Goal: Task Accomplishment & Management: Use online tool/utility

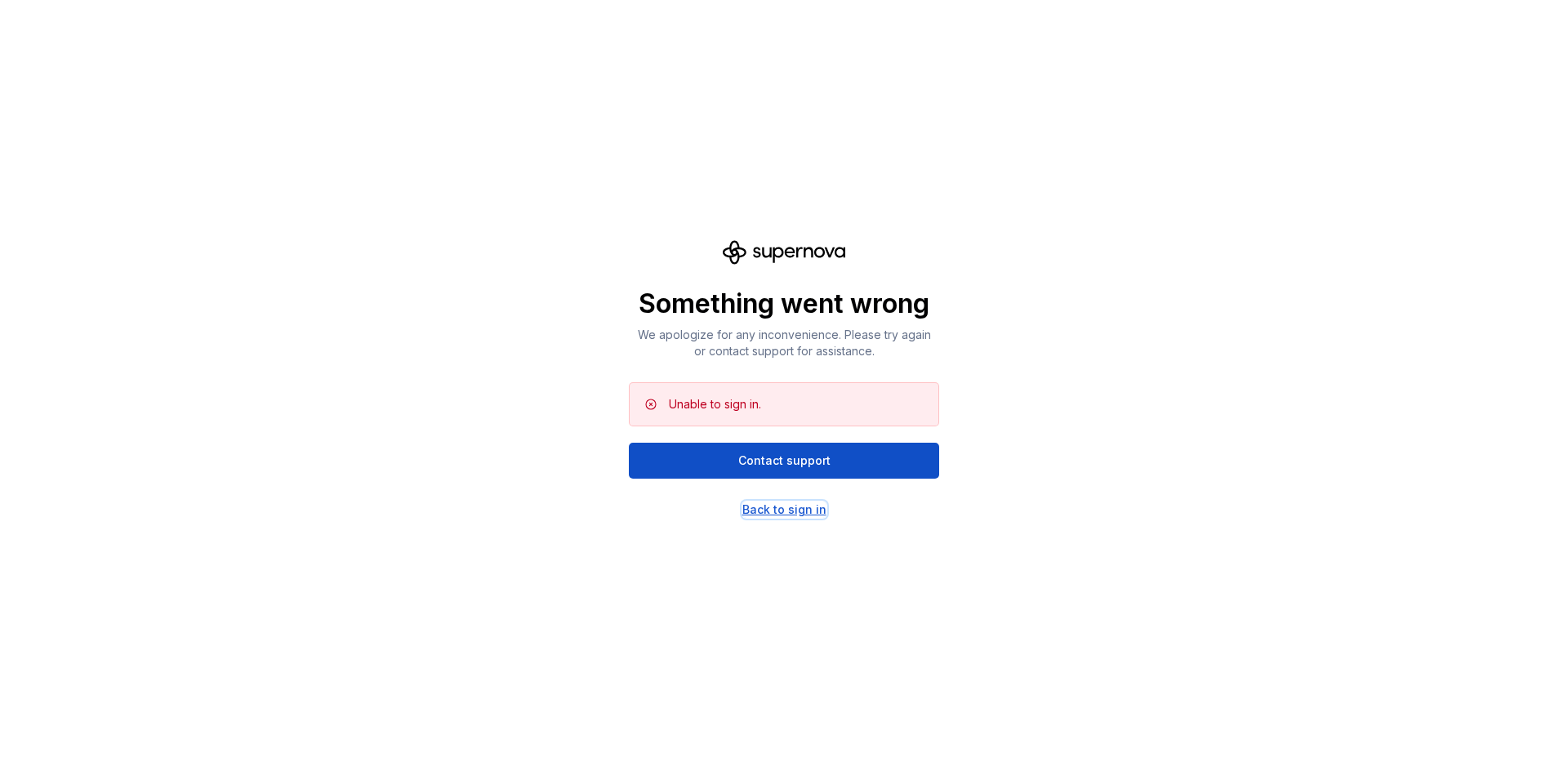
click at [779, 506] on div "Back to sign in" at bounding box center [784, 509] width 84 height 17
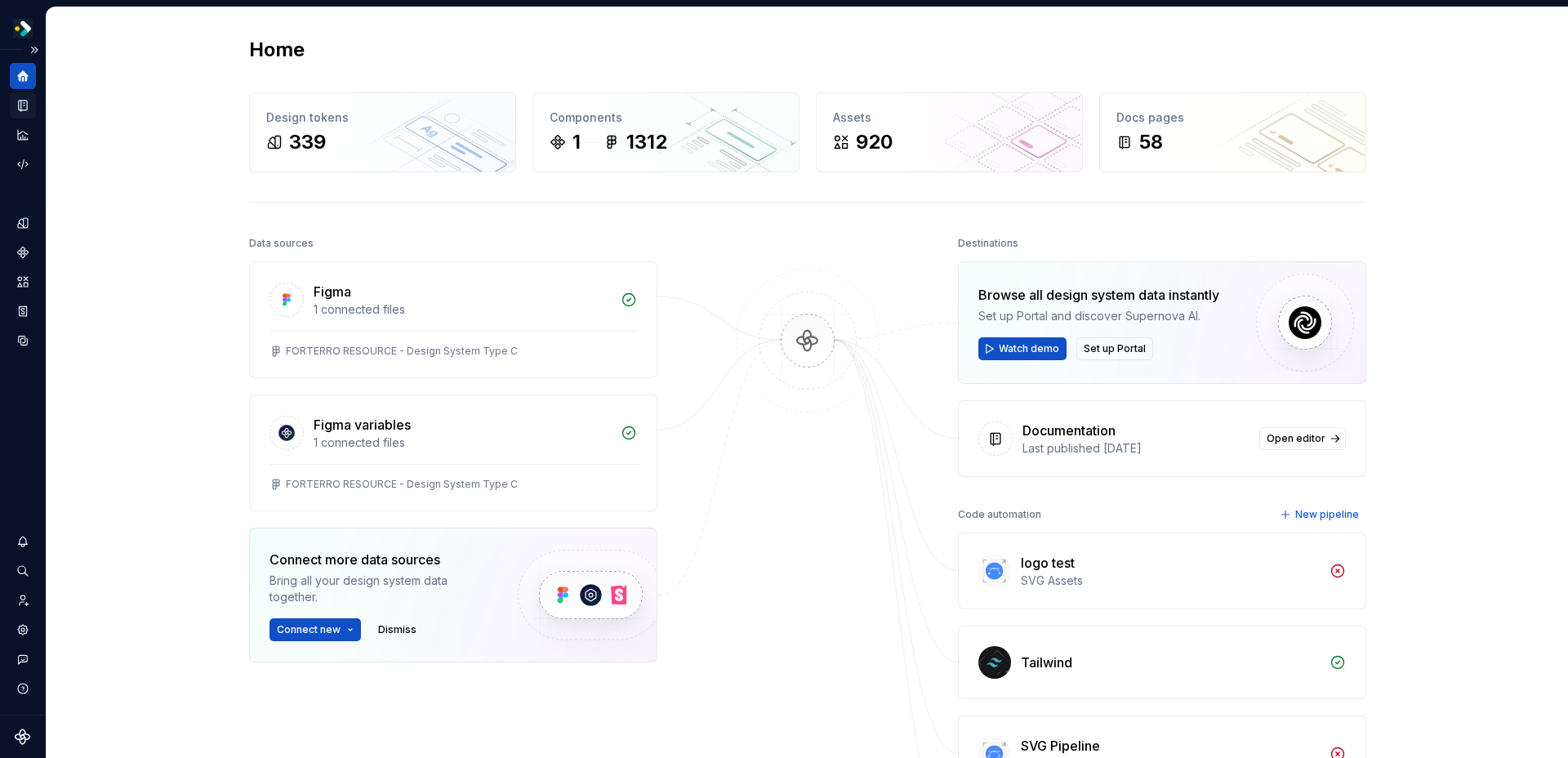
click at [22, 106] on icon "Documentation" at bounding box center [24, 105] width 7 height 9
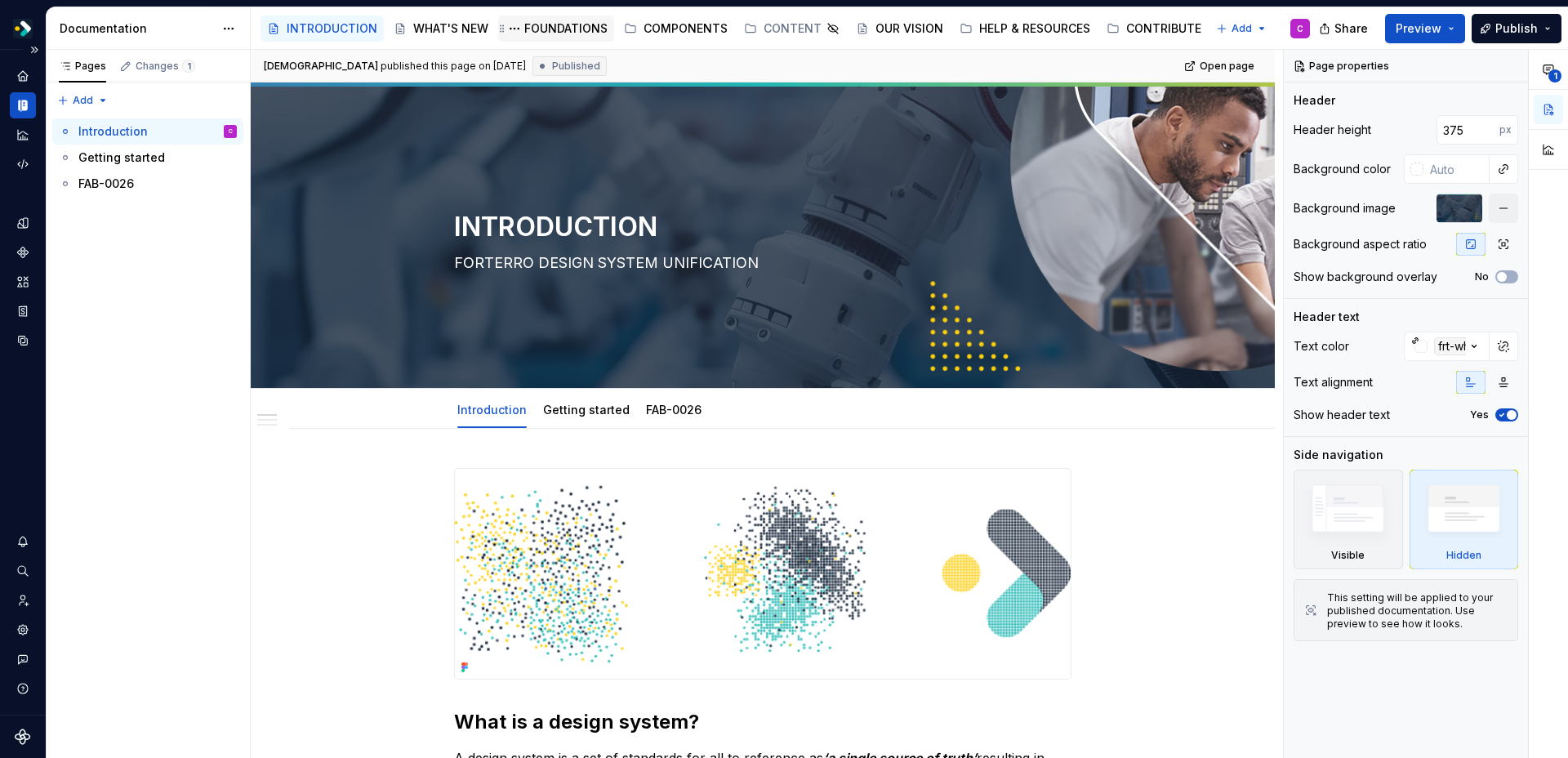
click at [568, 25] on div "FOUNDATIONS" at bounding box center [565, 28] width 83 height 17
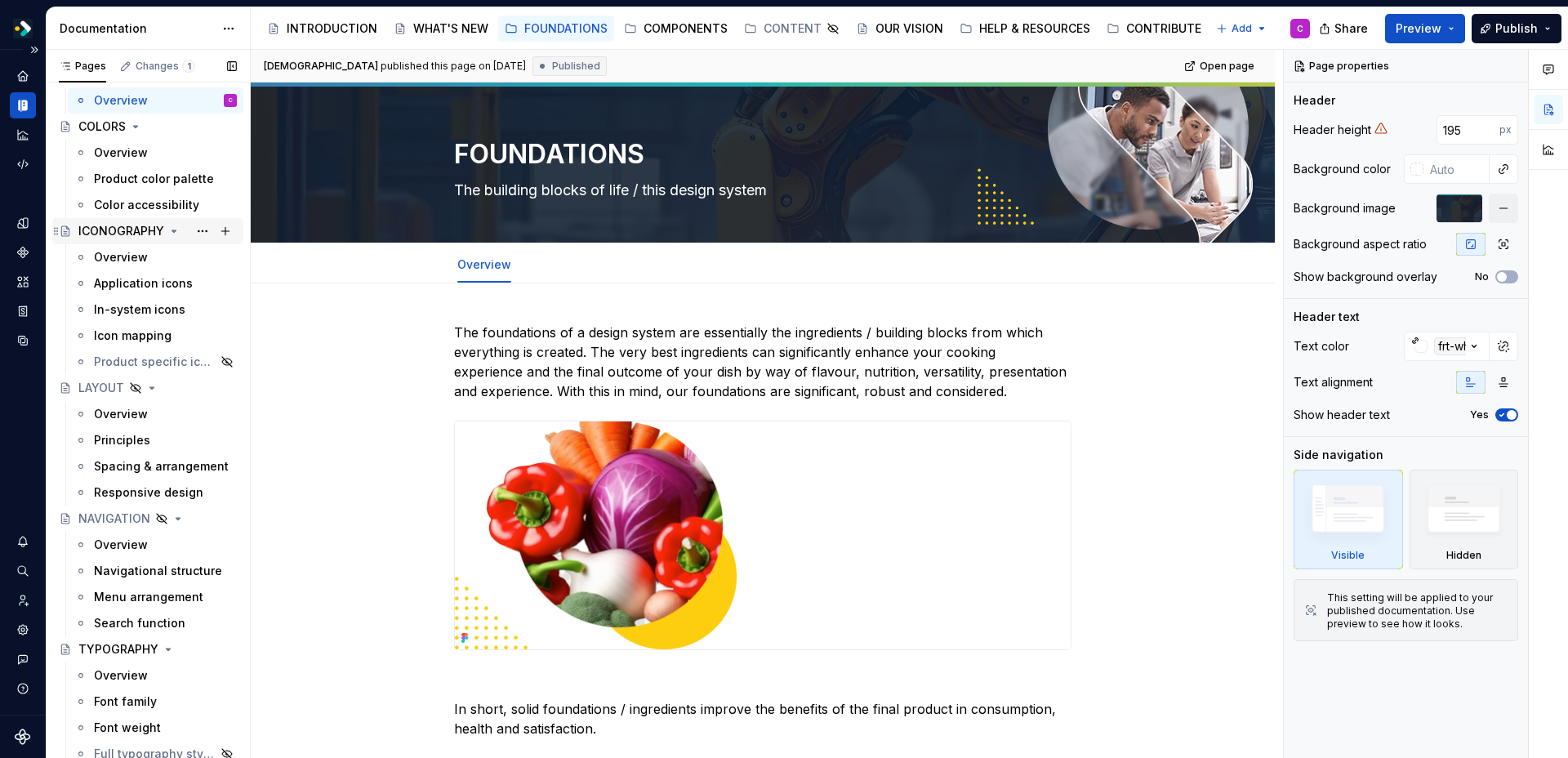
scroll to position [63, 0]
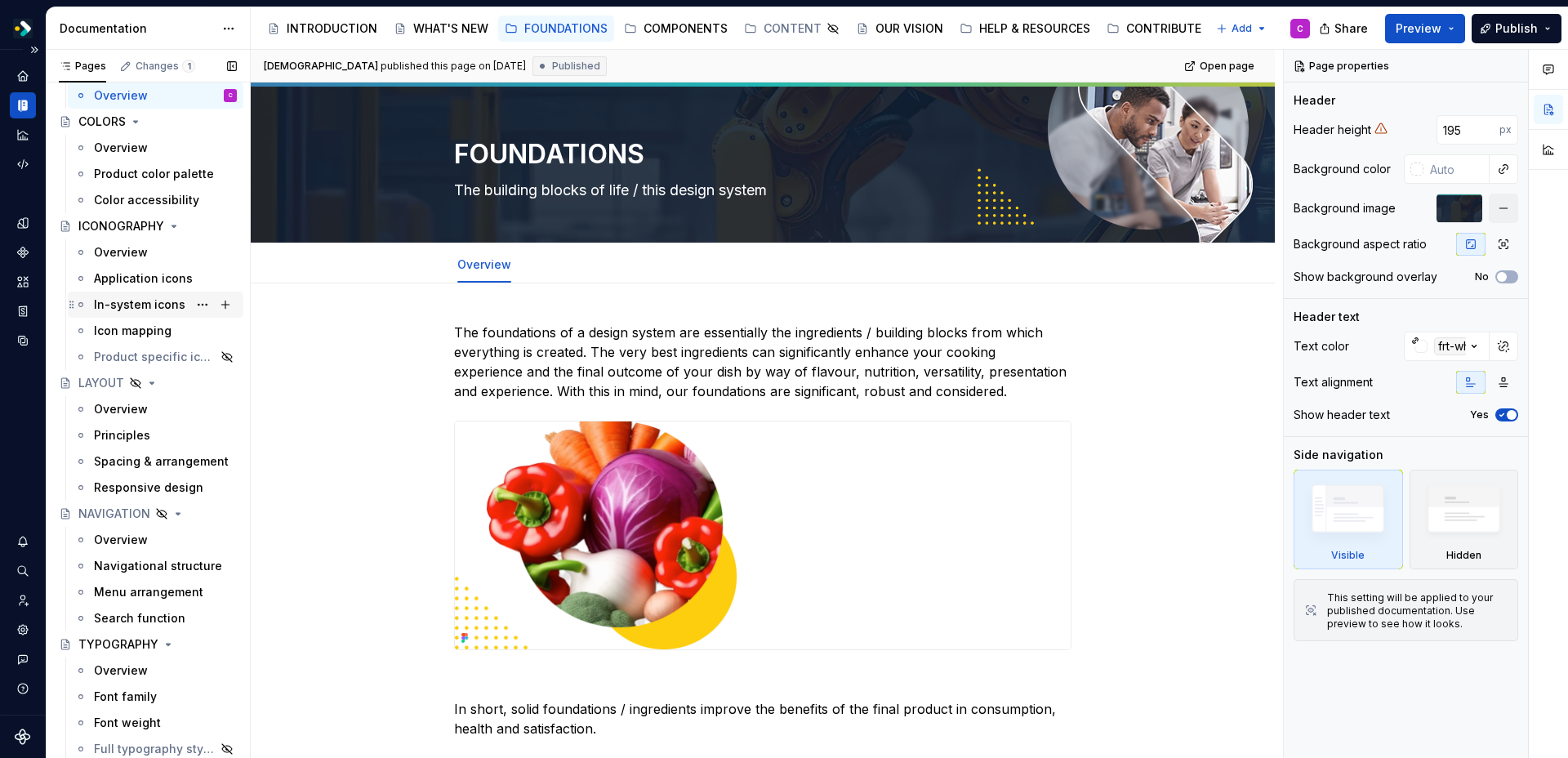
click at [120, 312] on div "In-system icons" at bounding box center [140, 305] width 92 height 17
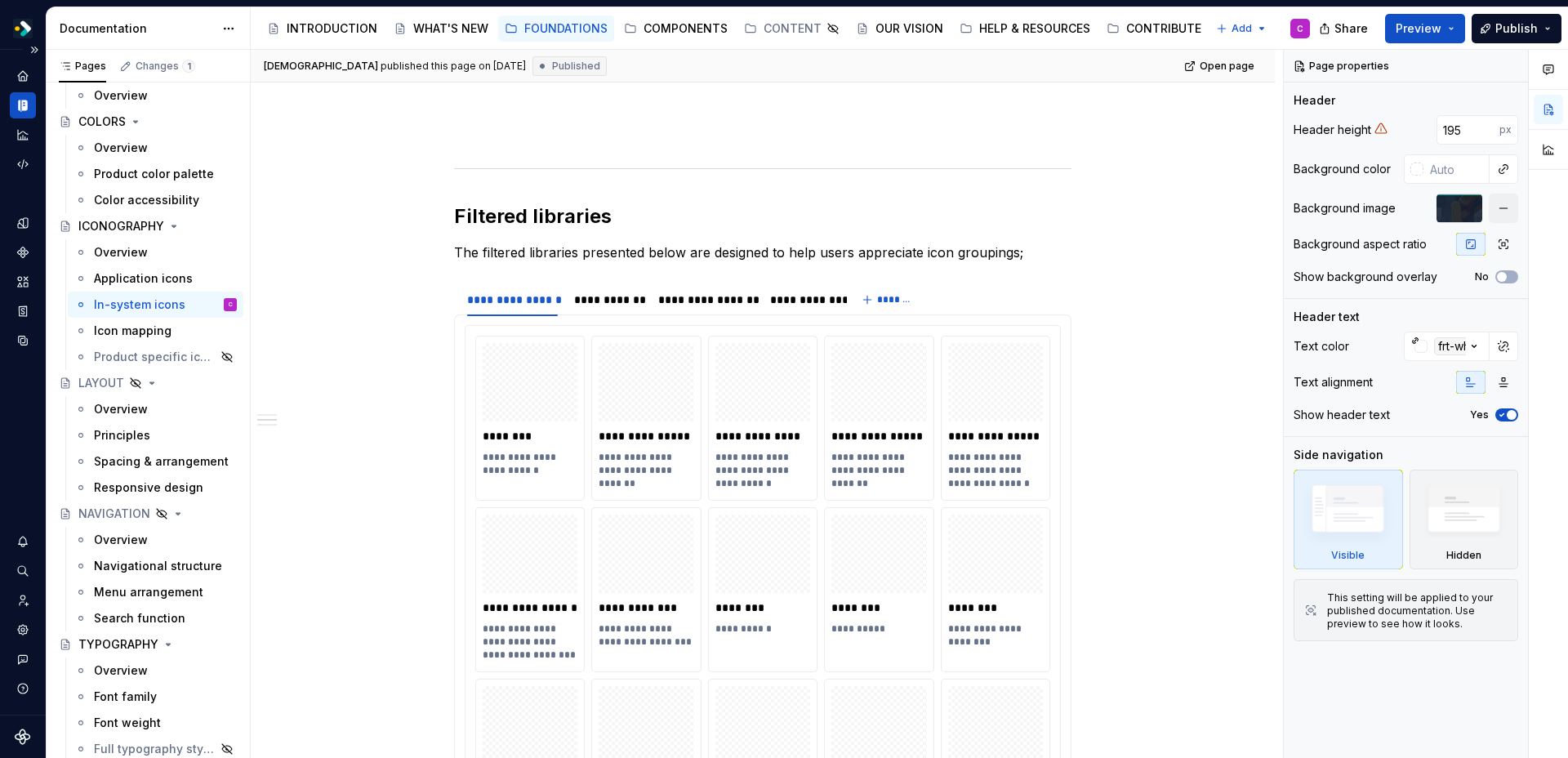
scroll to position [11415, 0]
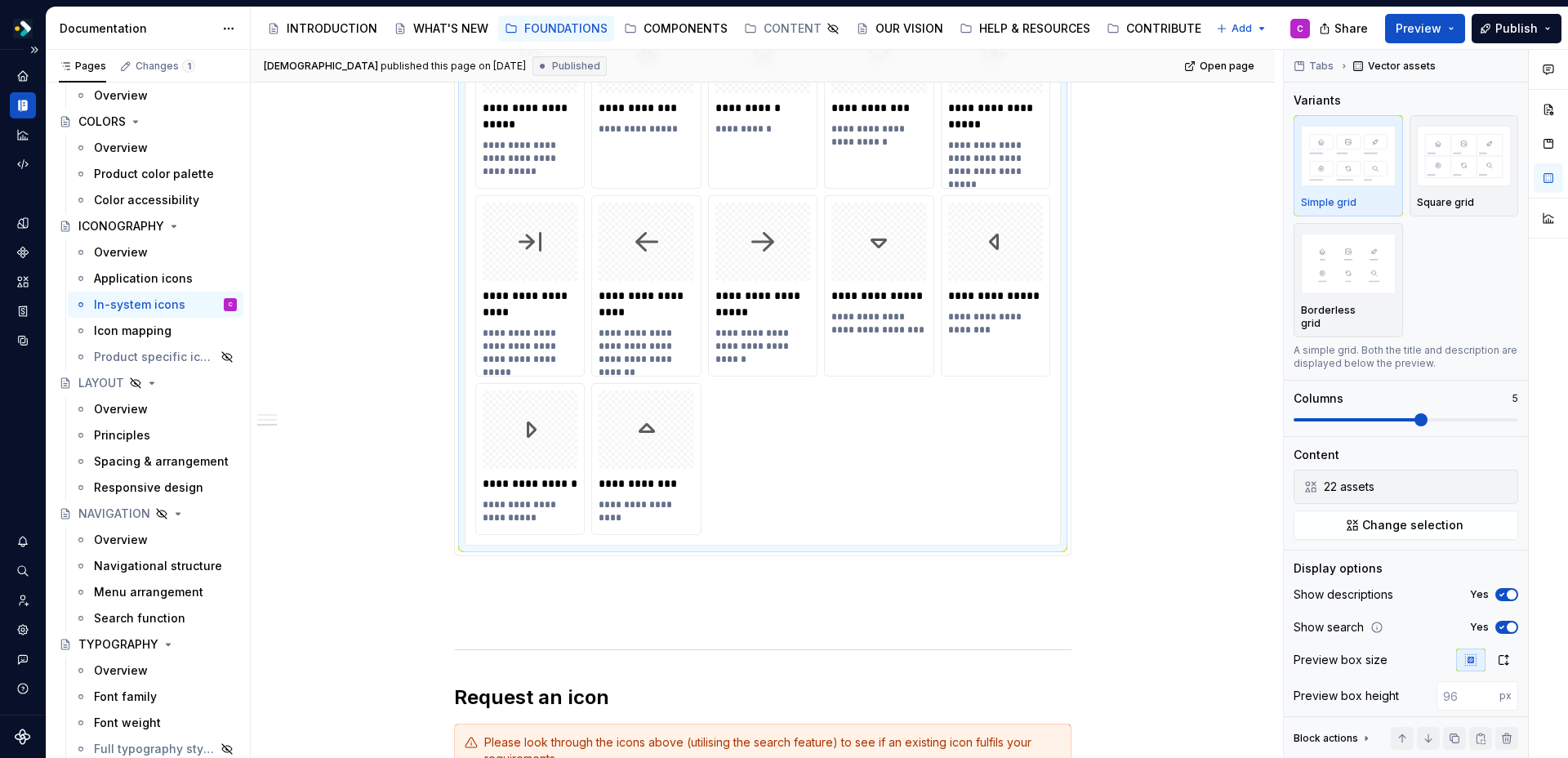
click at [750, 440] on div "**********" at bounding box center [763, 100] width 575 height 871
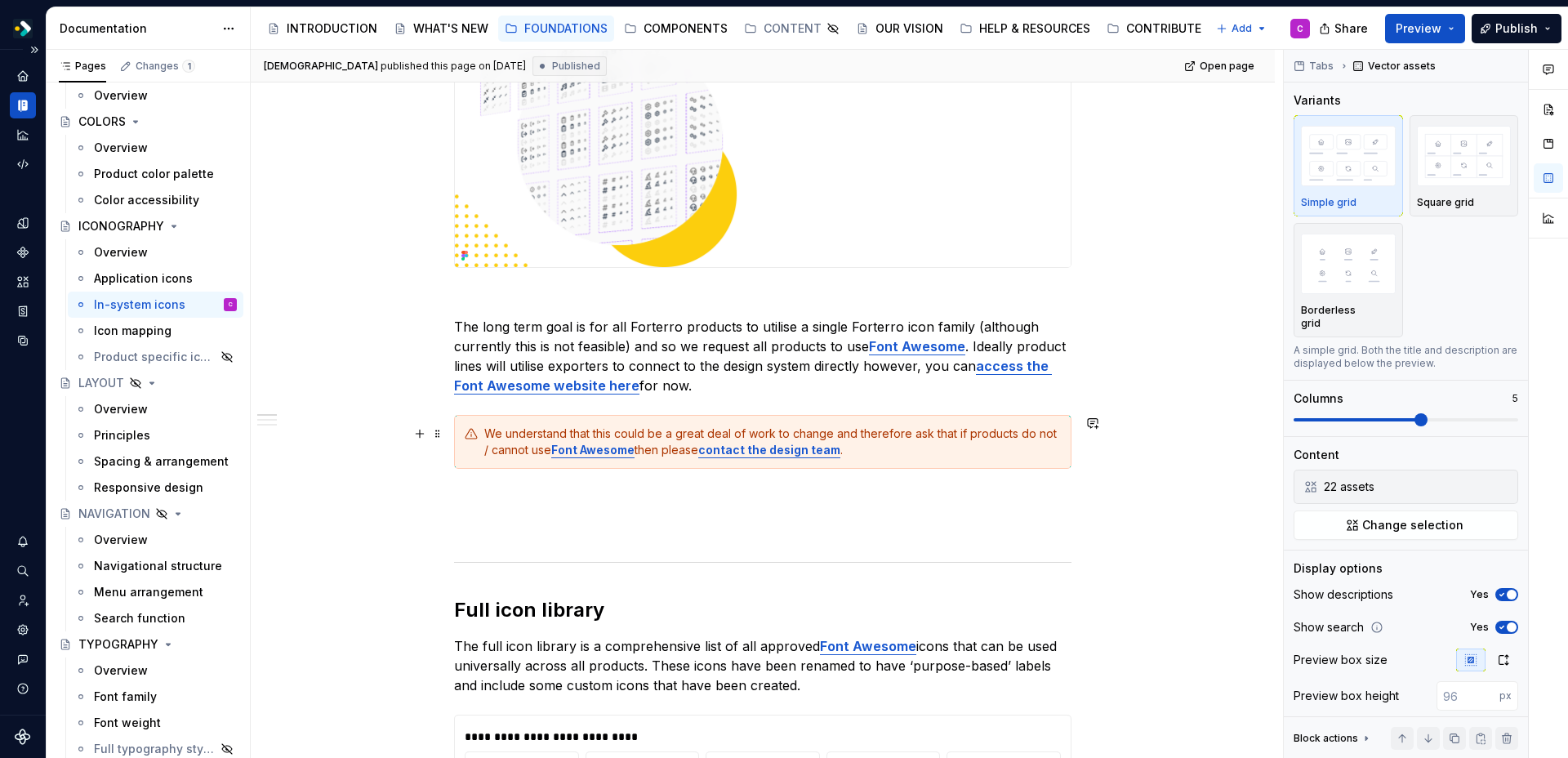
scroll to position [705, 0]
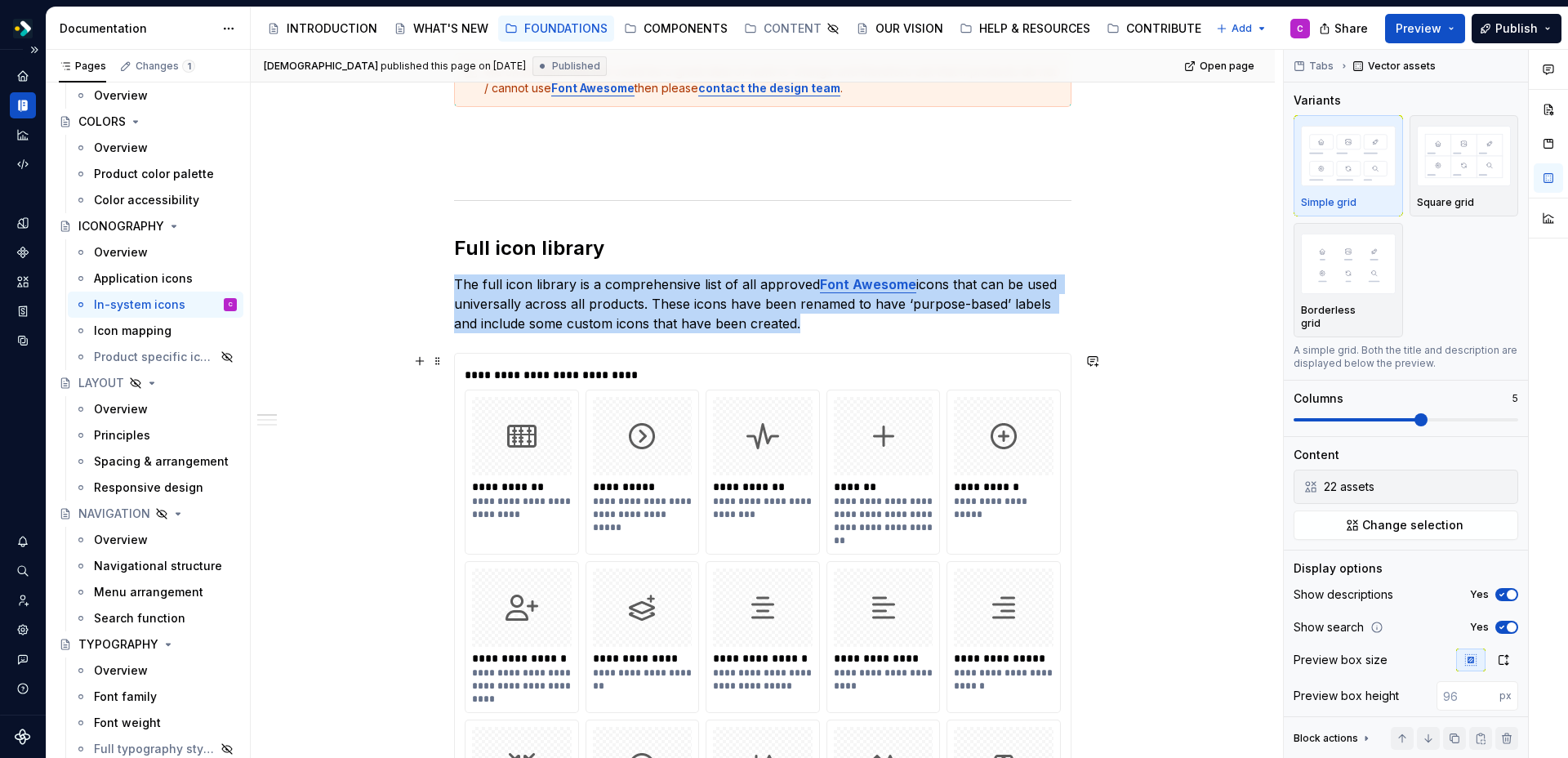
click at [571, 435] on div at bounding box center [521, 436] width 100 height 78
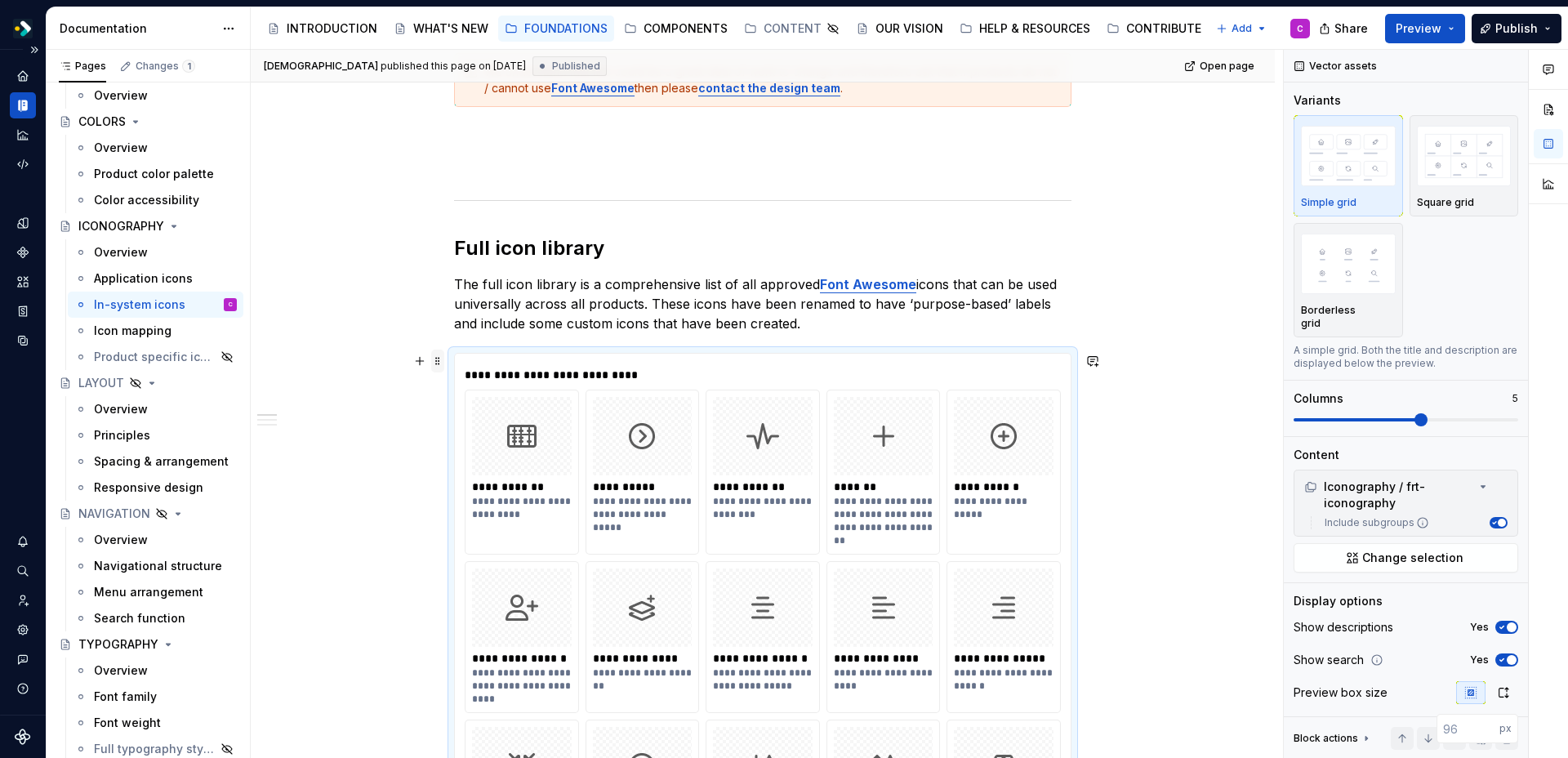
click at [436, 361] on span at bounding box center [437, 360] width 13 height 22
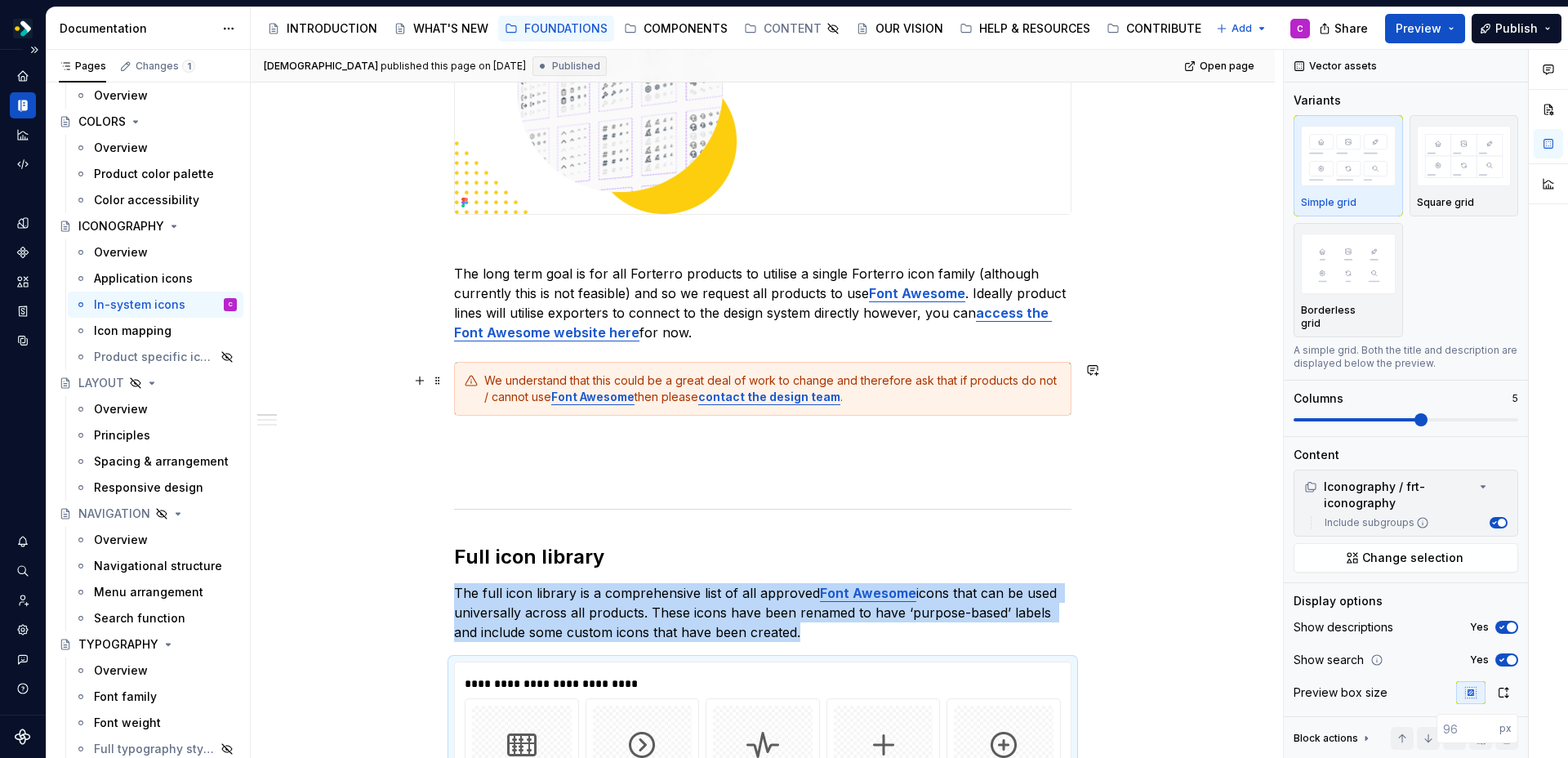
scroll to position [755, 0]
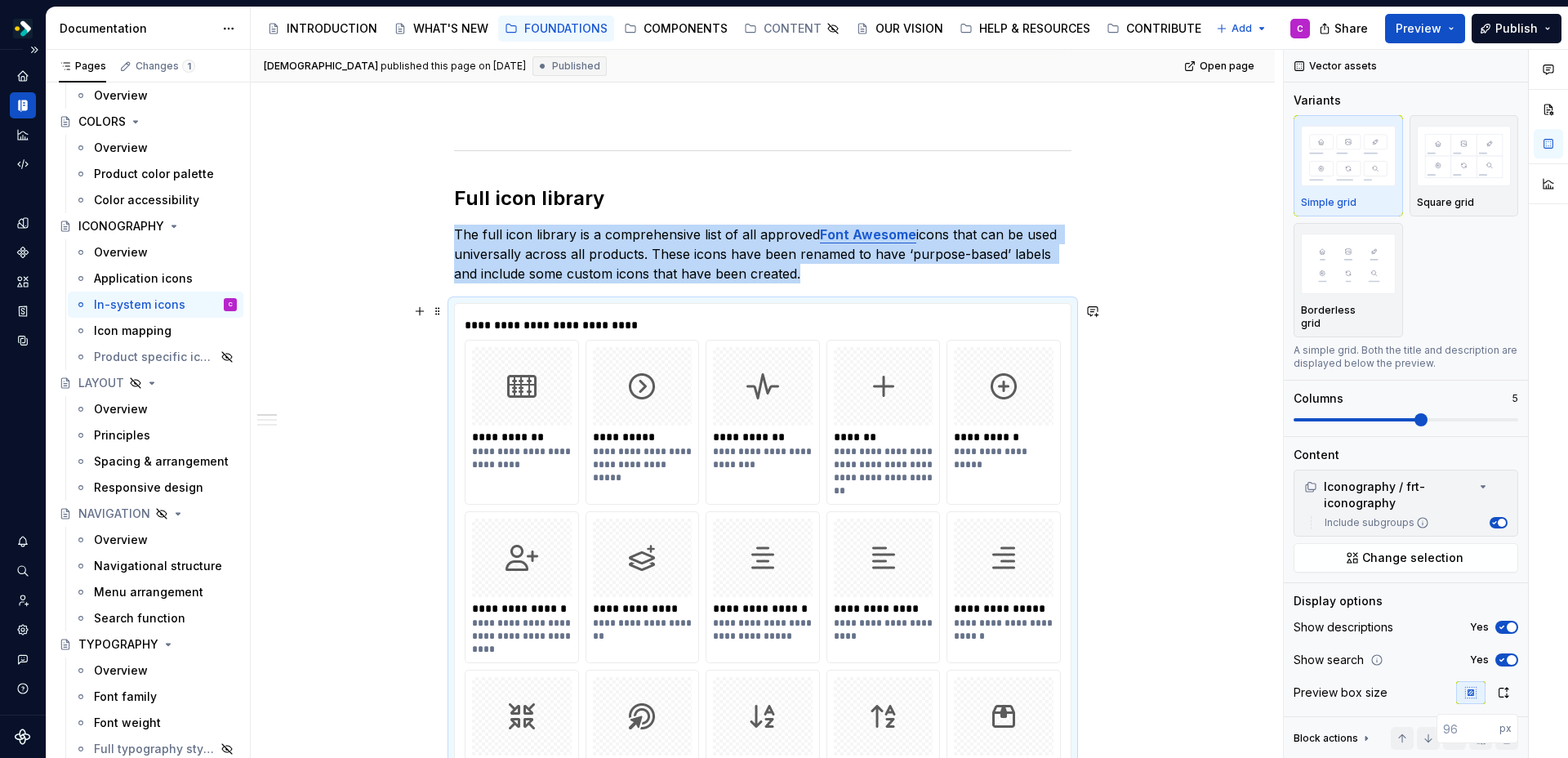
click at [649, 393] on img at bounding box center [641, 386] width 32 height 65
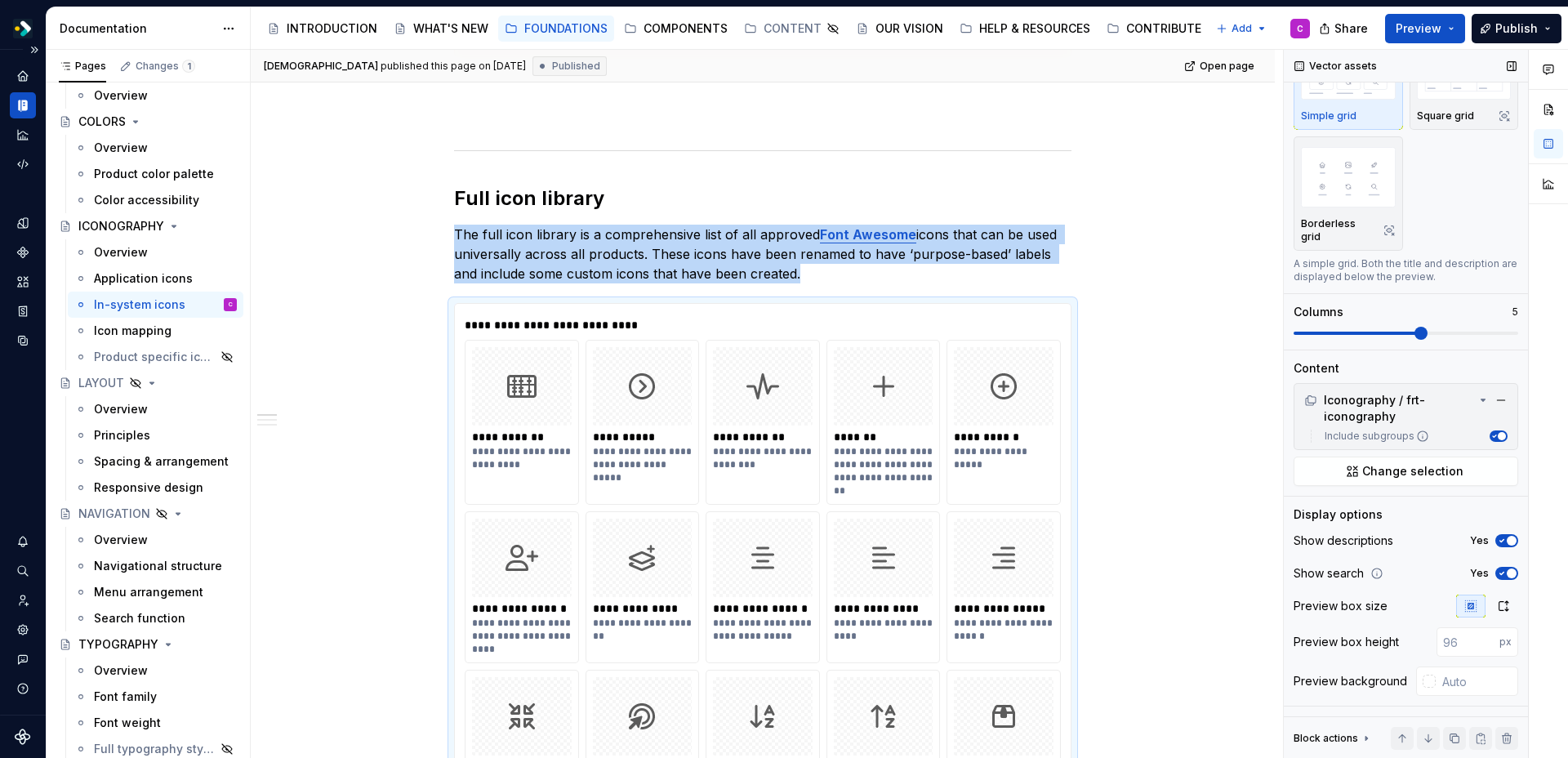
scroll to position [90, 0]
click at [20, 79] on icon "Home" at bounding box center [22, 75] width 11 height 11
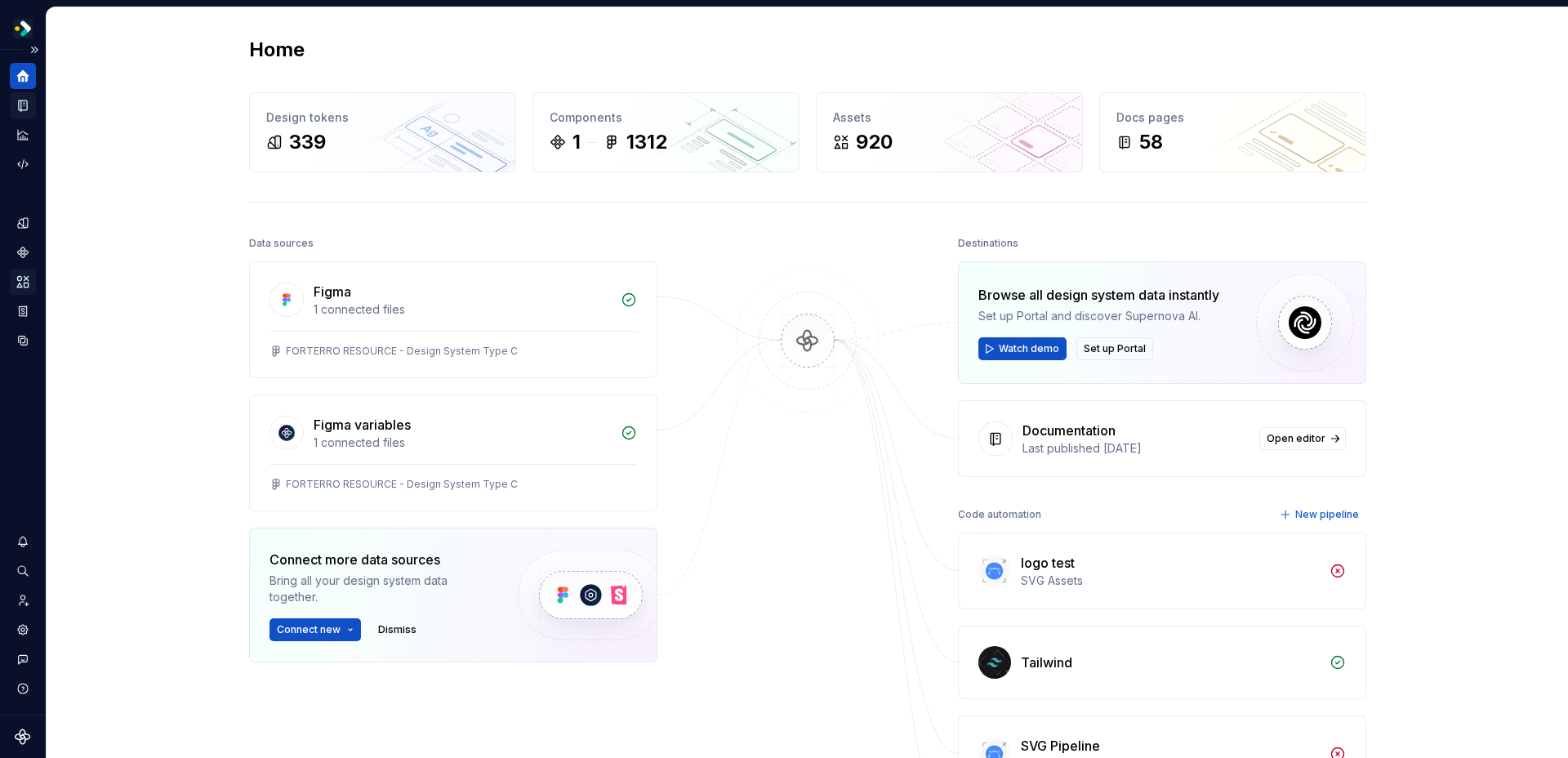
click at [18, 277] on icon "Assets" at bounding box center [23, 281] width 12 height 11
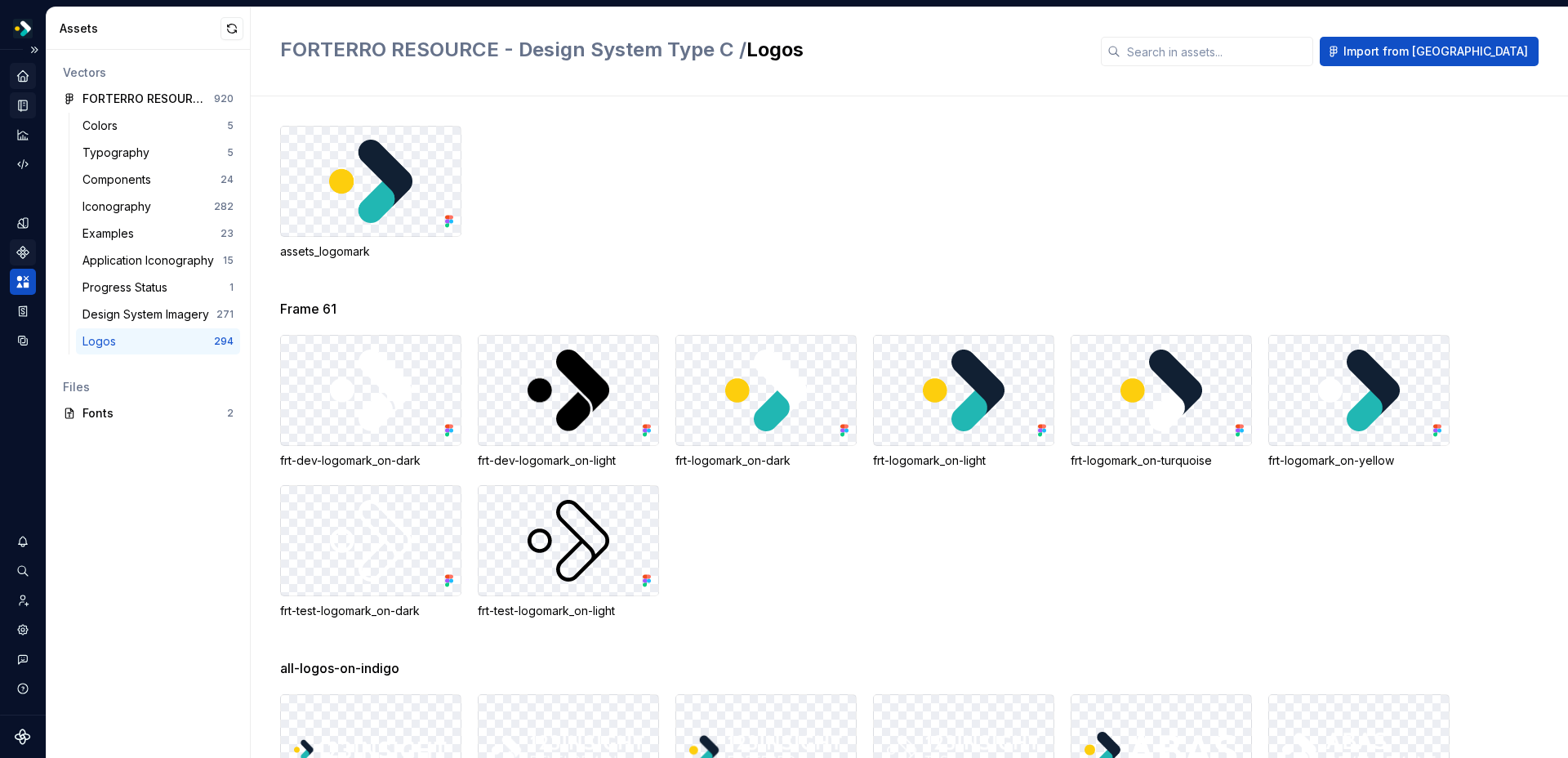
click at [20, 251] on icon "Components" at bounding box center [23, 253] width 12 height 12
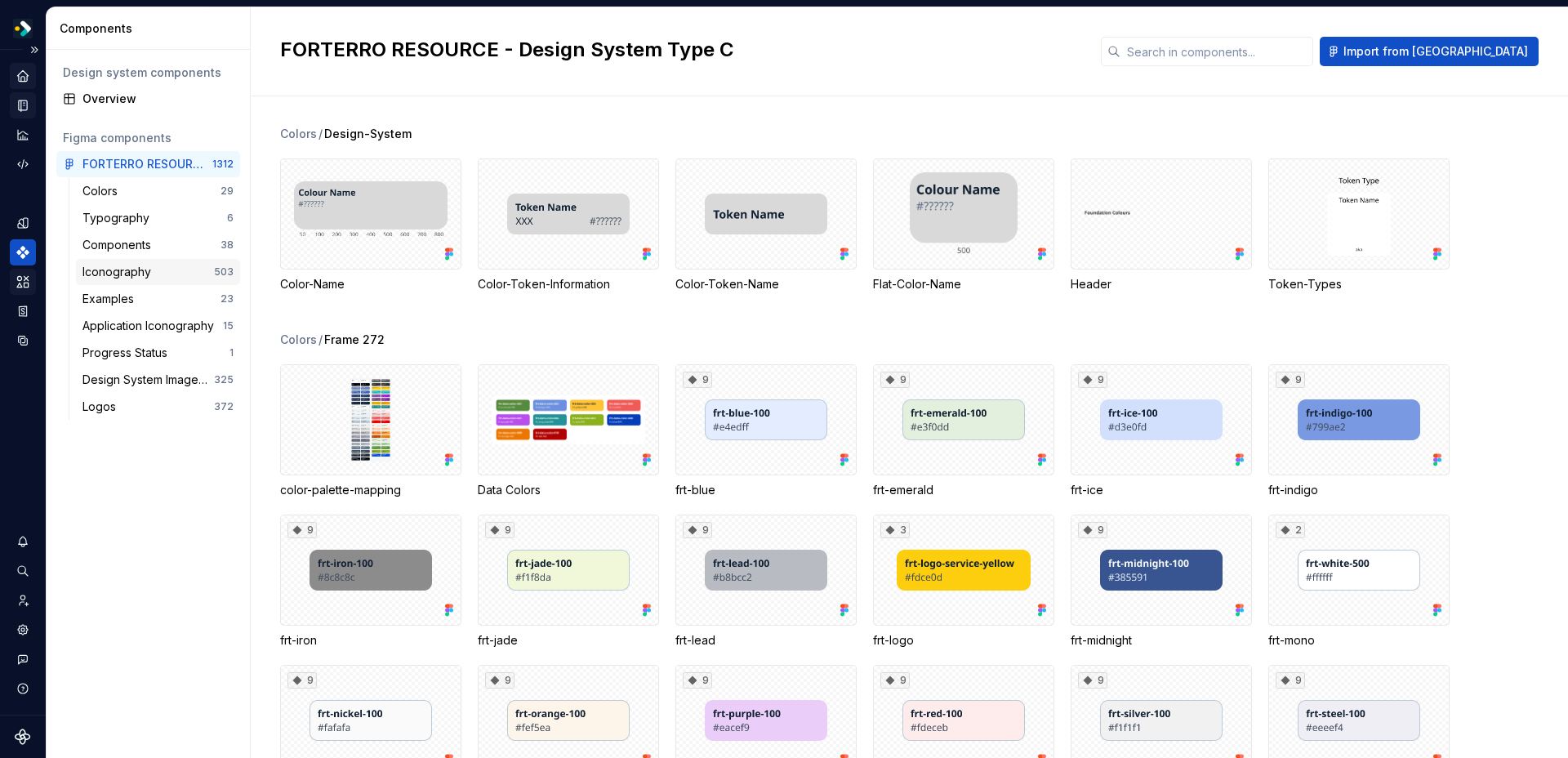
click at [120, 268] on div "Iconography" at bounding box center [119, 272] width 75 height 17
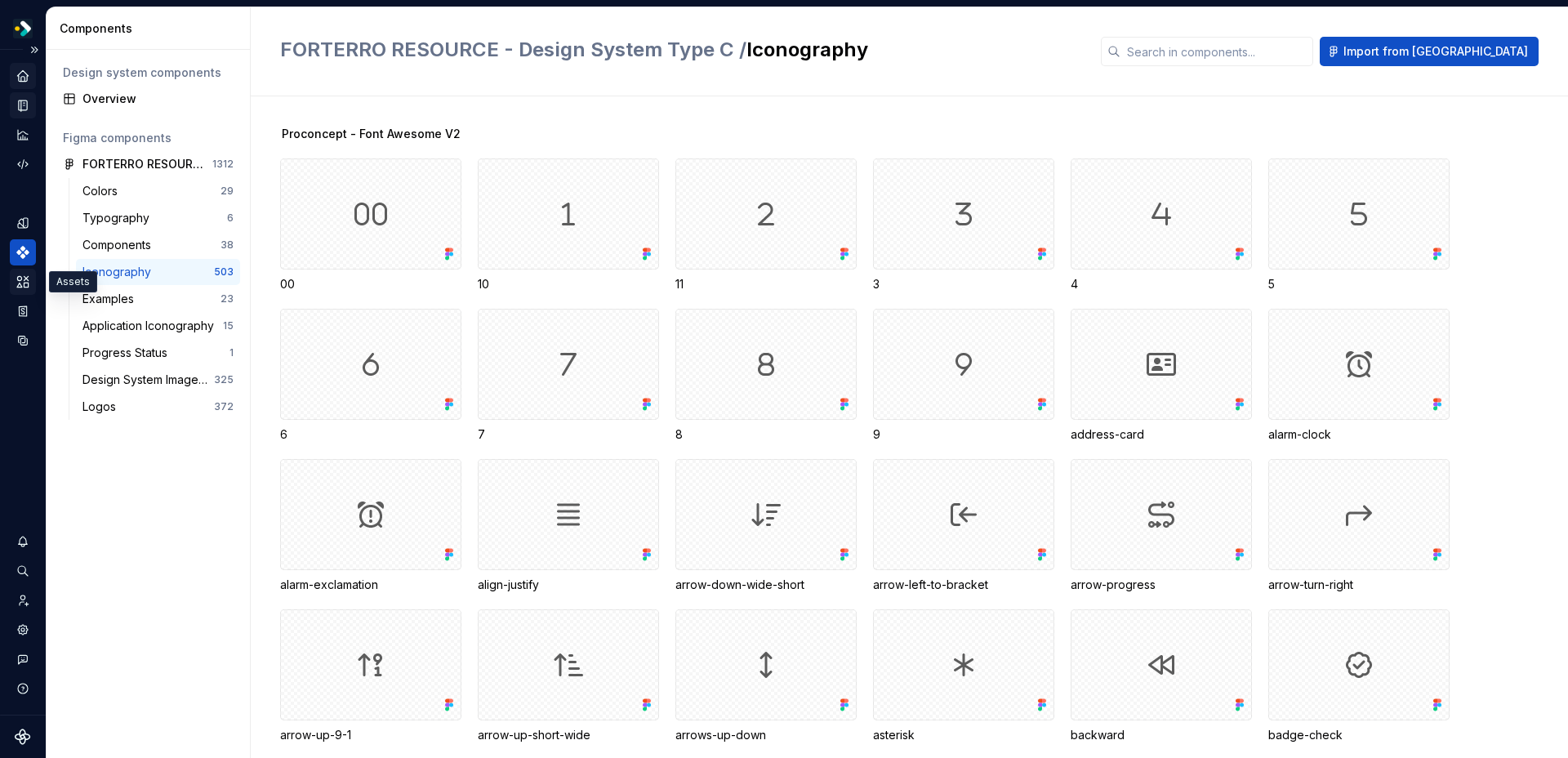
click at [24, 290] on div "Assets" at bounding box center [22, 281] width 26 height 26
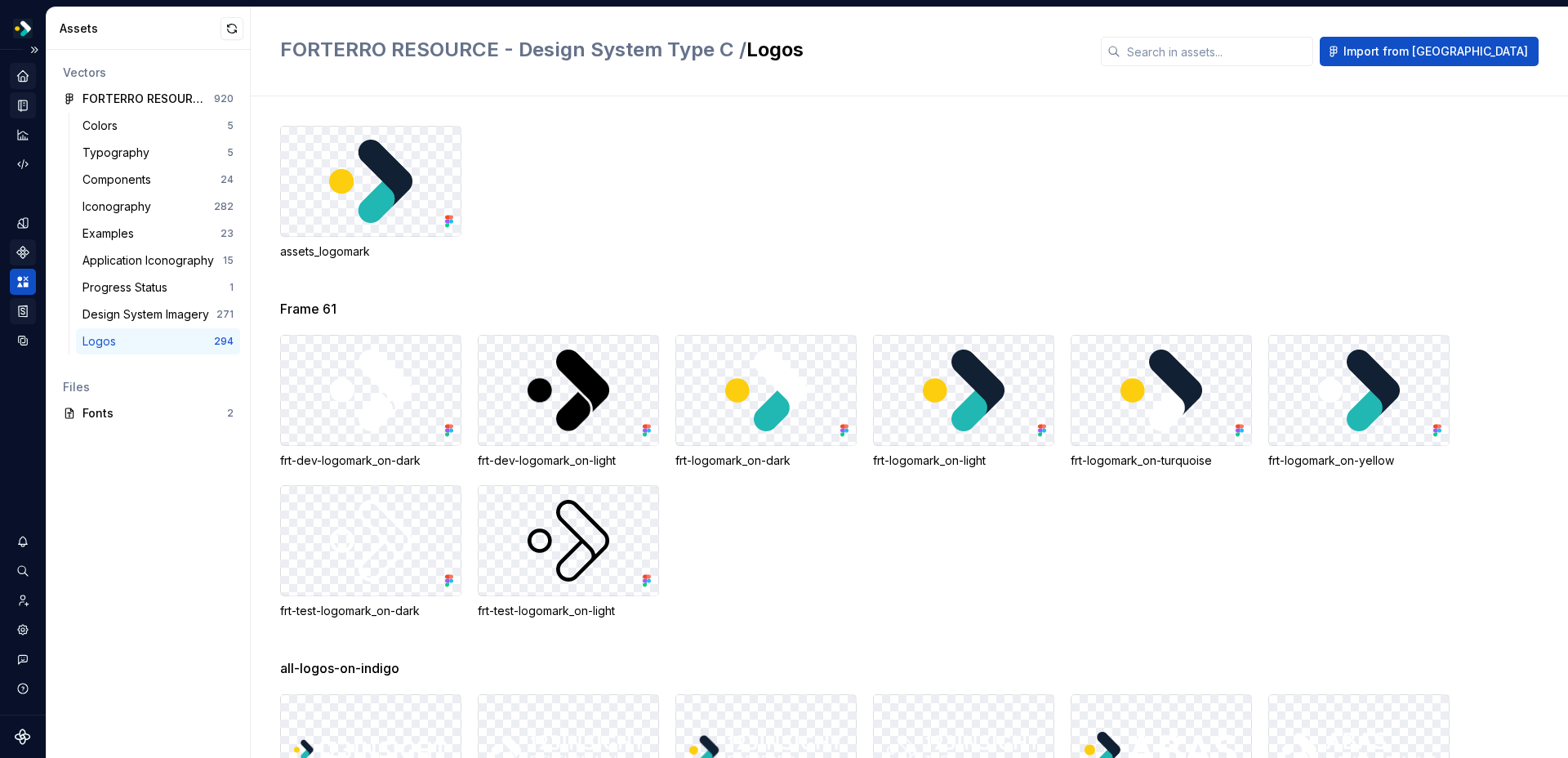
click at [13, 310] on div "Storybook stories" at bounding box center [22, 311] width 26 height 26
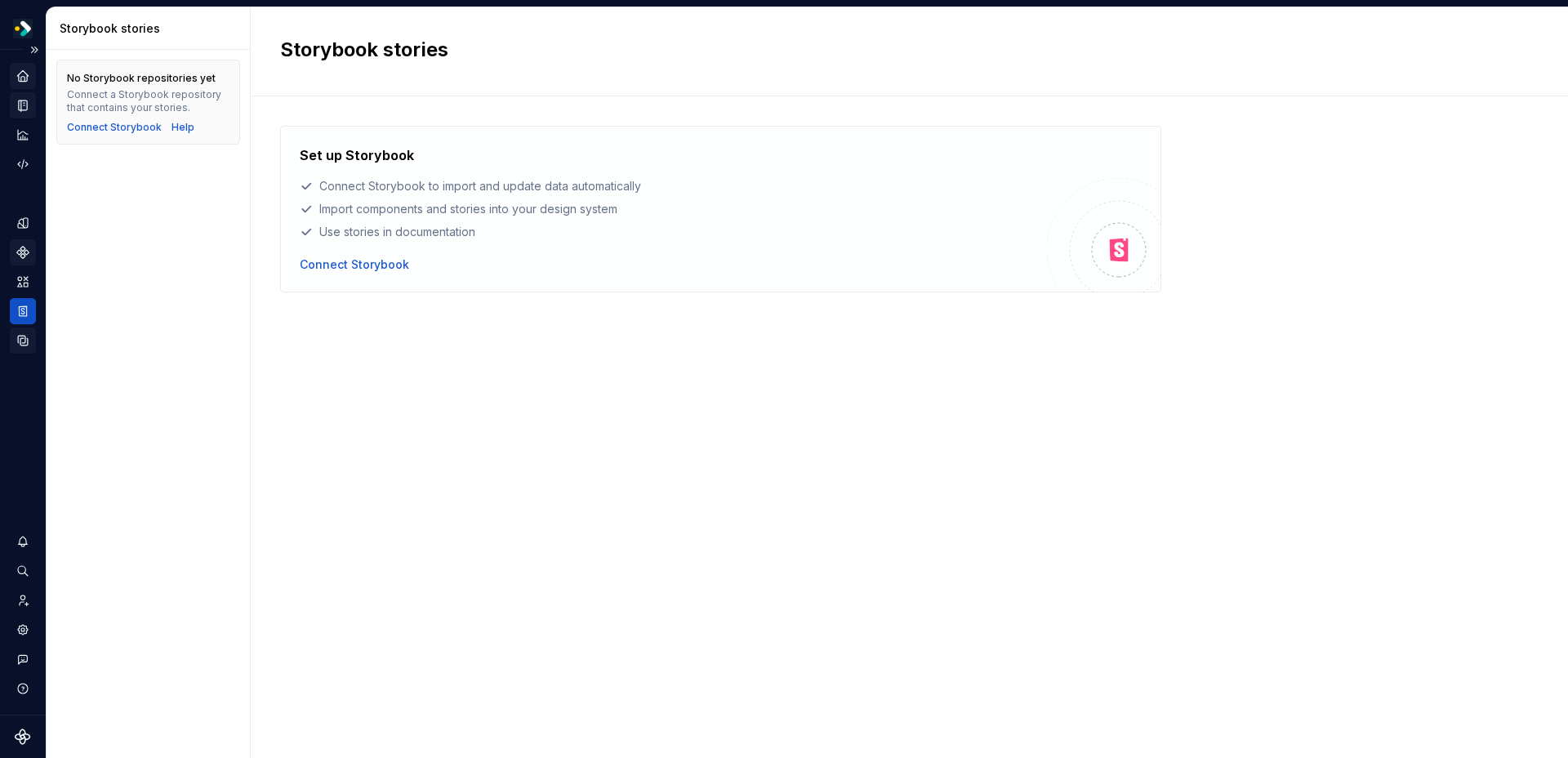
click at [13, 347] on div "Data sources" at bounding box center [22, 340] width 26 height 26
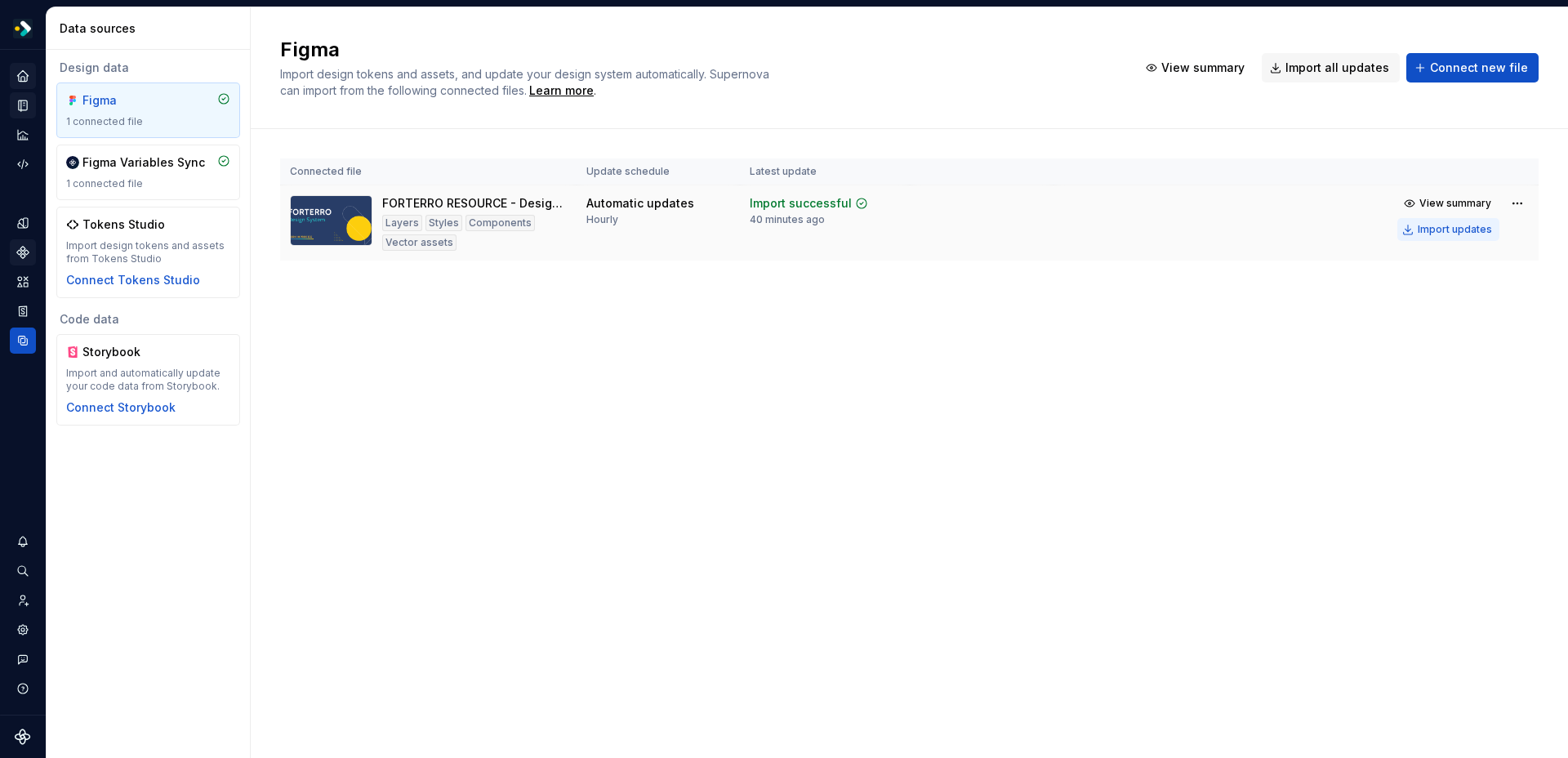
click at [1424, 229] on div "Import updates" at bounding box center [1455, 229] width 74 height 13
click at [152, 170] on div "Figma Variables Sync" at bounding box center [143, 162] width 122 height 17
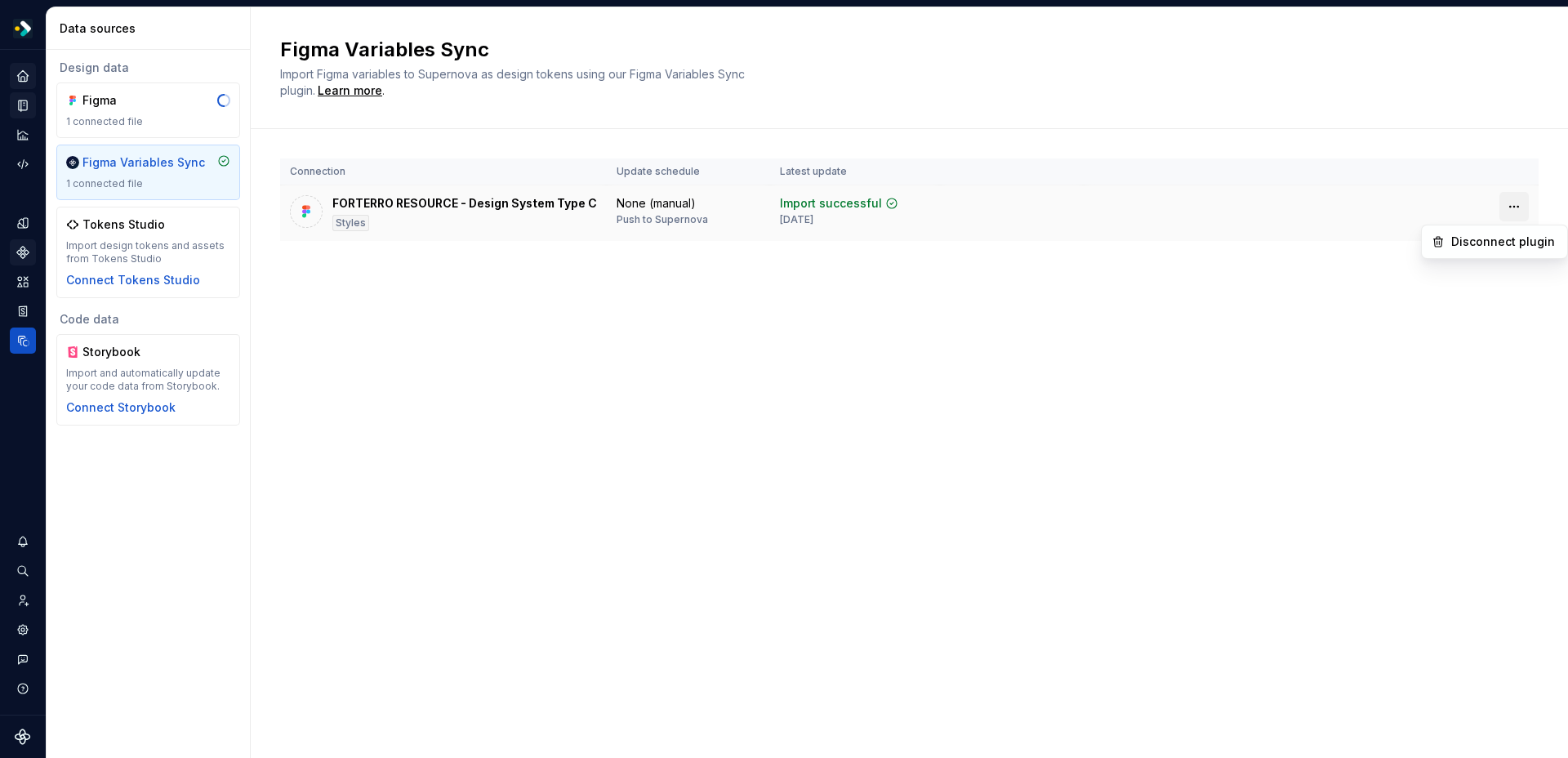
click at [1504, 202] on html "* FORTERRO GROUP * C Design system data Data sources Design data Figma 1 connec…" at bounding box center [784, 379] width 1568 height 758
click at [466, 312] on html "* FORTERRO GROUP * C Design system data Data sources Design data Figma 1 connec…" at bounding box center [784, 379] width 1568 height 758
click at [162, 116] on div "1 connected file" at bounding box center [148, 121] width 164 height 13
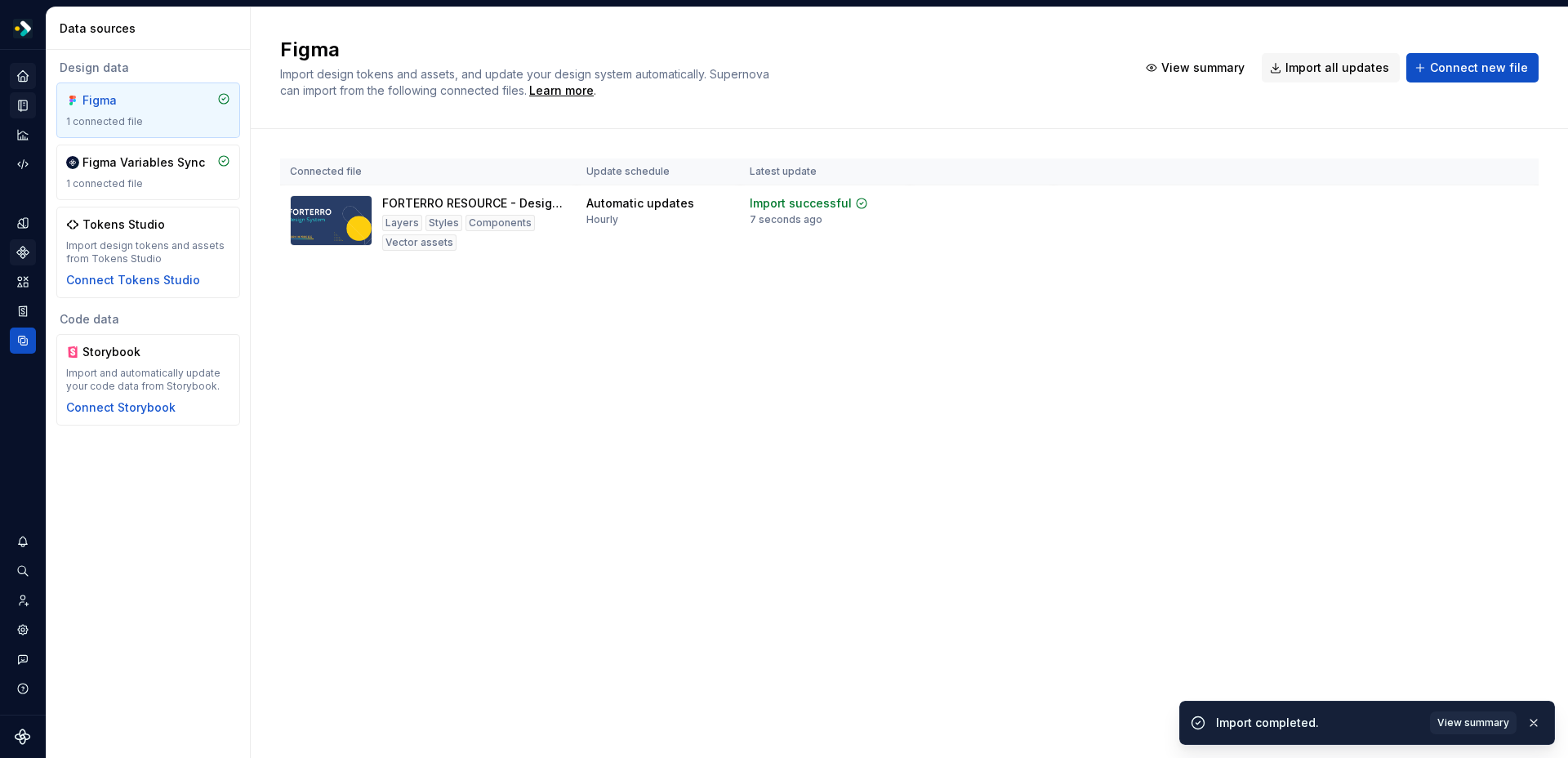
click at [18, 106] on icon "Documentation" at bounding box center [22, 105] width 15 height 15
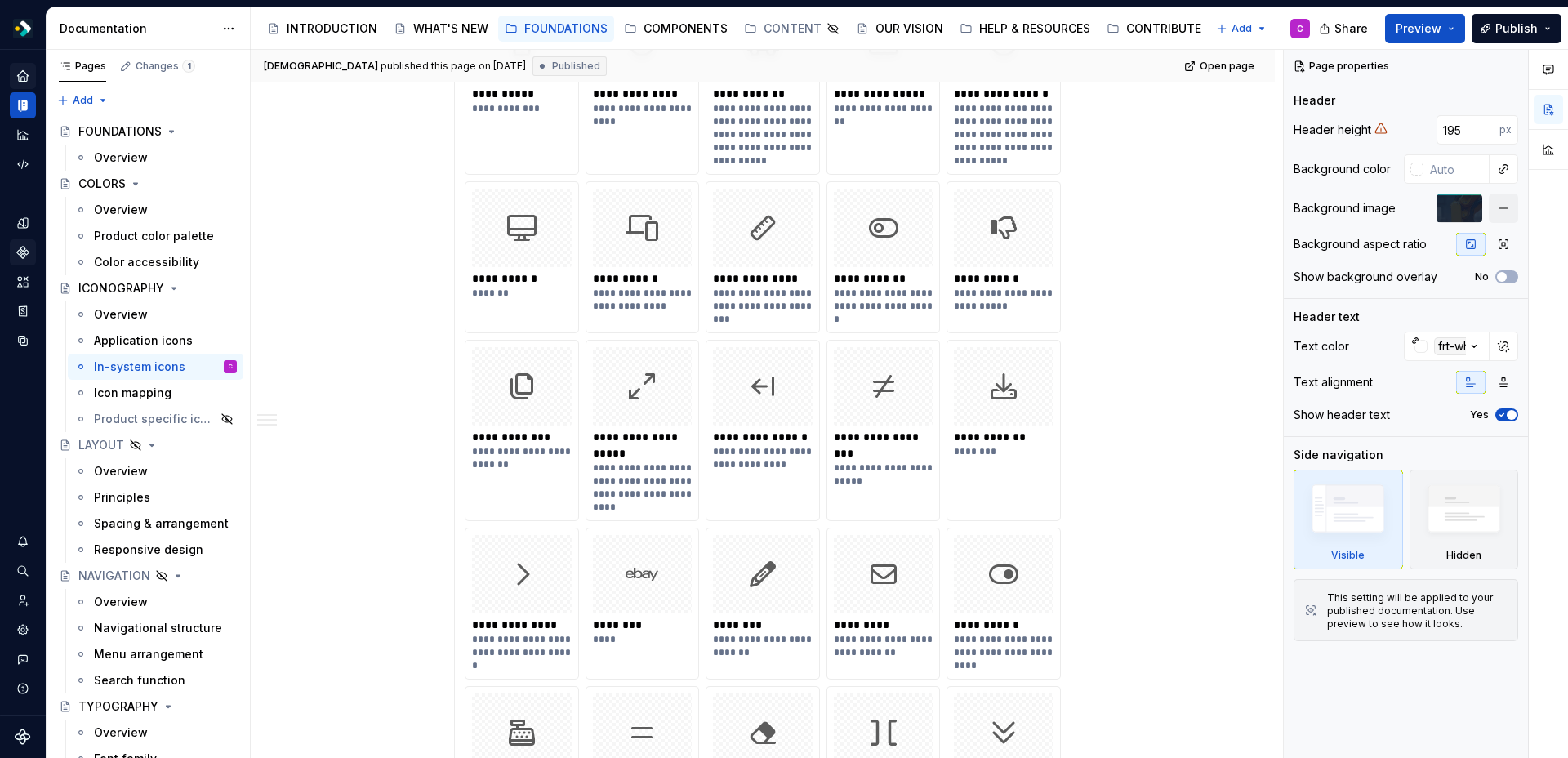
scroll to position [3707, 0]
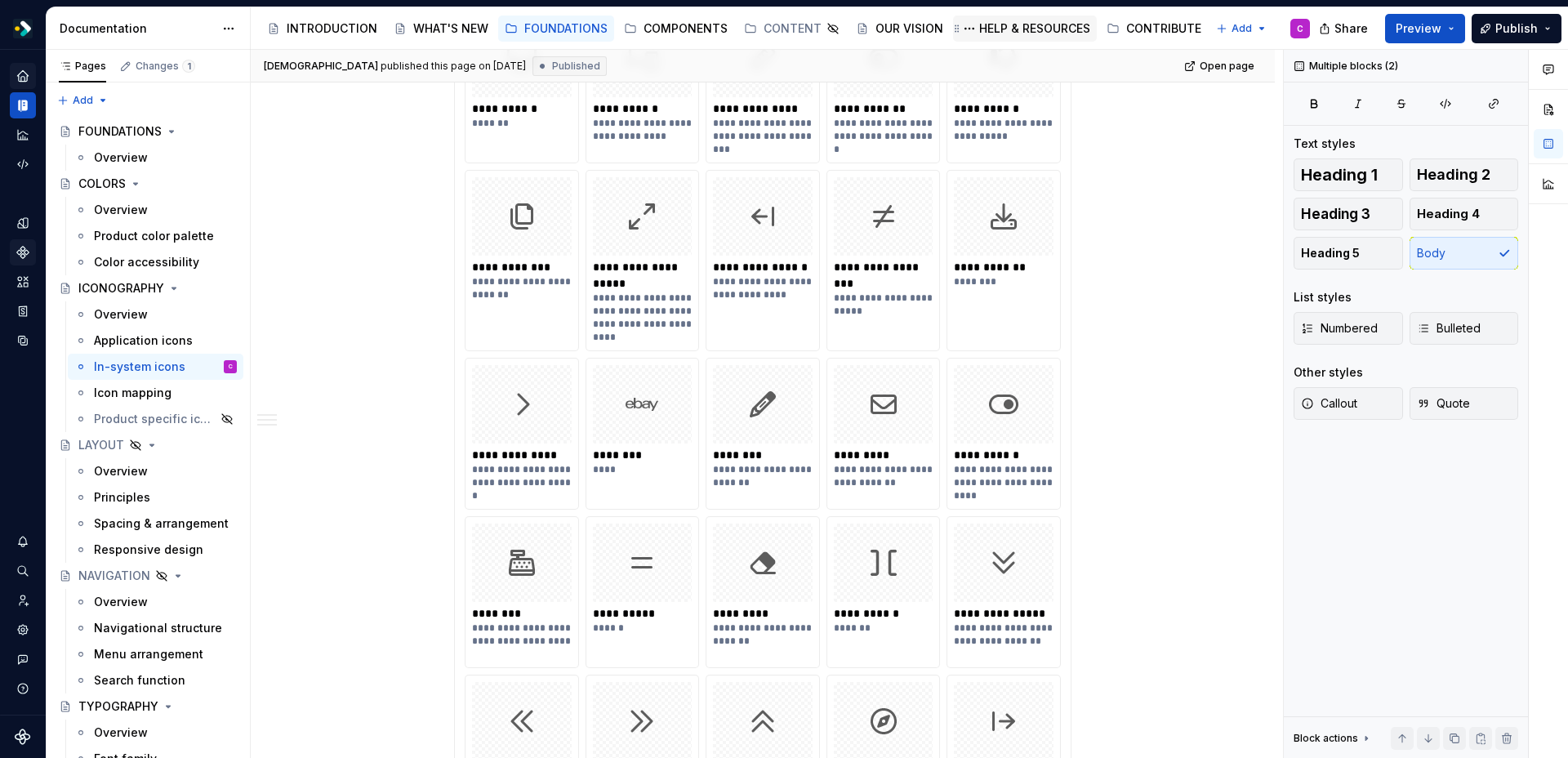
click at [1010, 27] on div "HELP & RESOURCES" at bounding box center [1035, 28] width 111 height 17
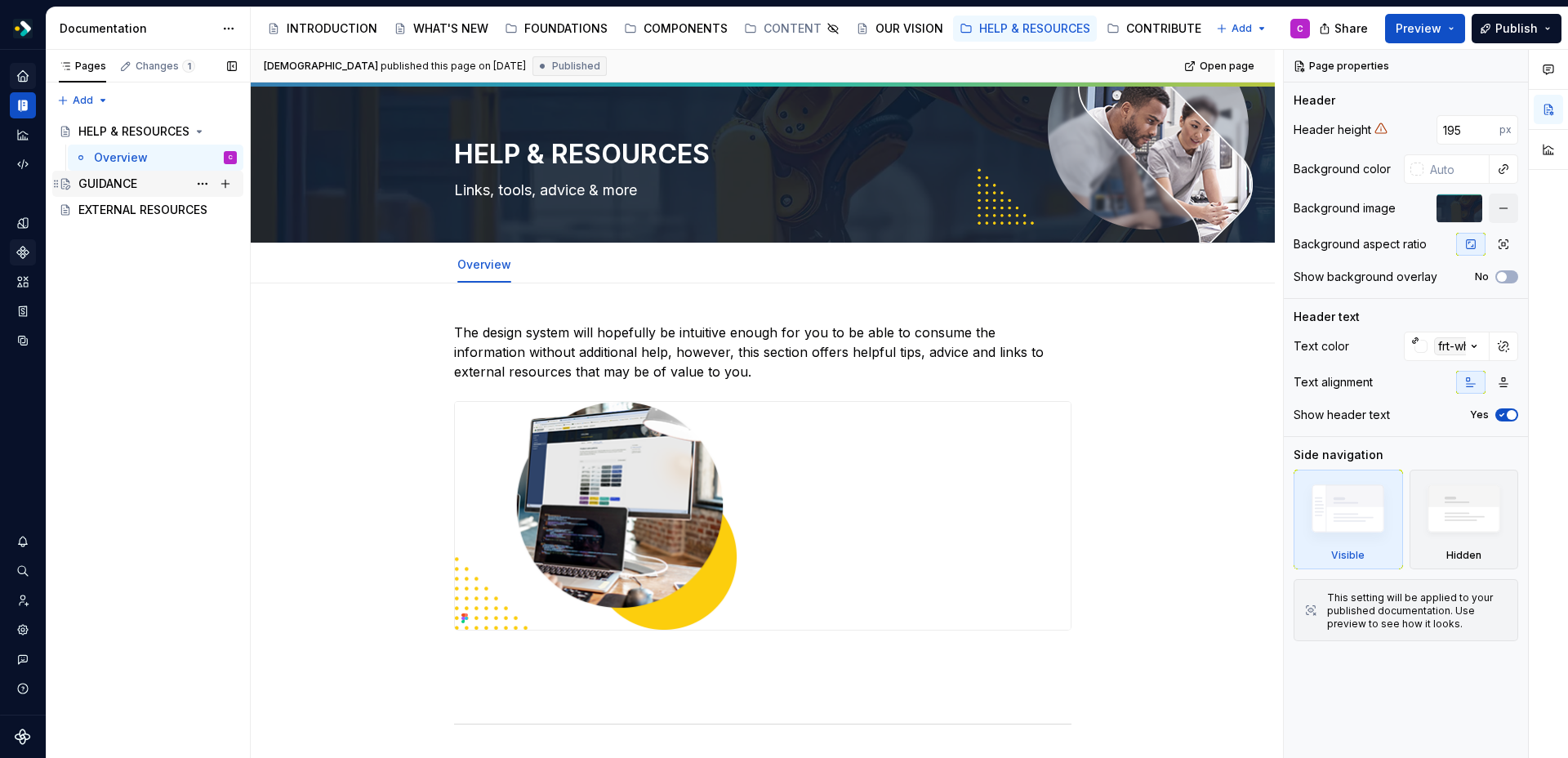
click at [122, 188] on div "GUIDANCE" at bounding box center [107, 184] width 59 height 17
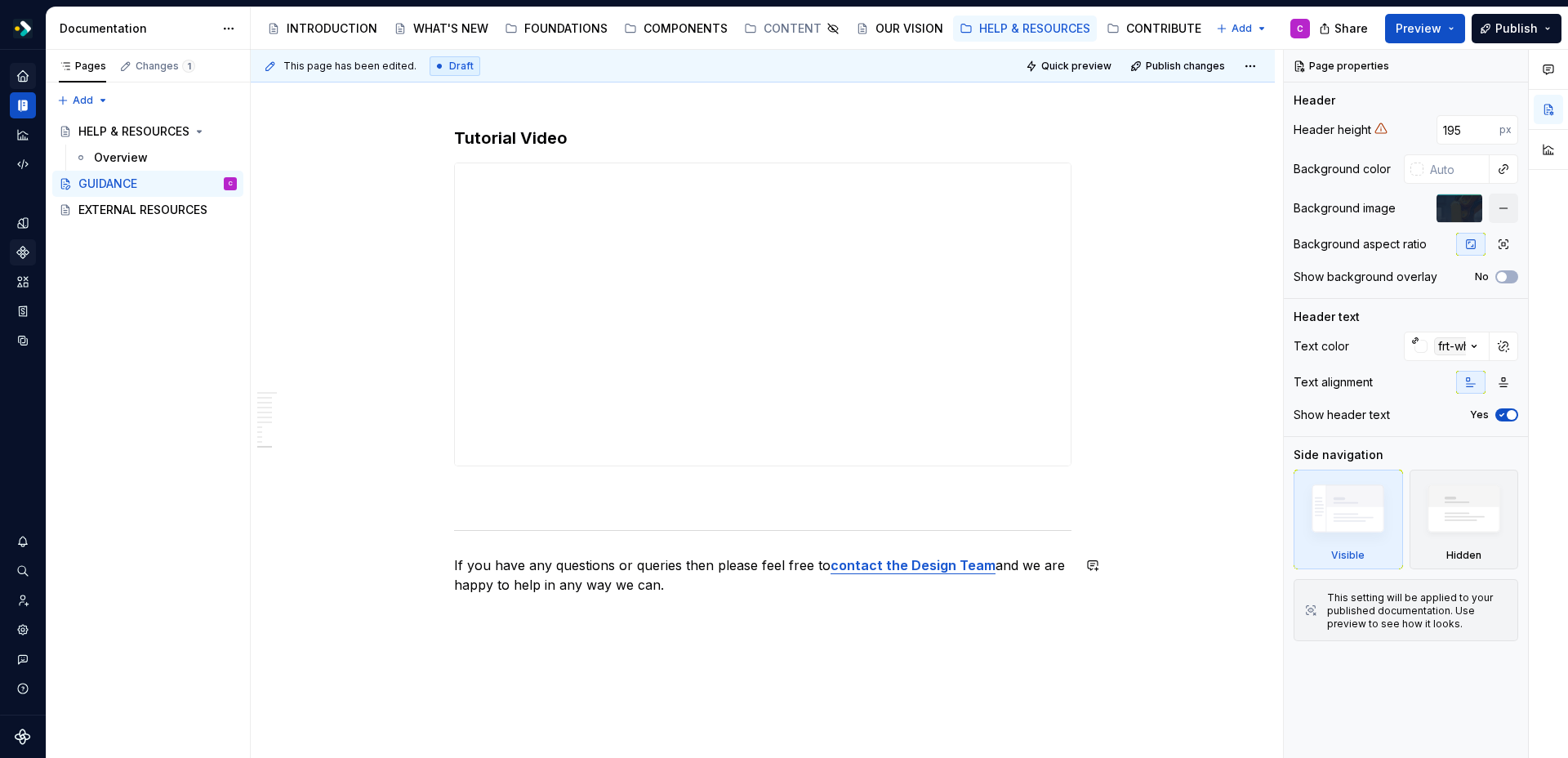
scroll to position [4608, 0]
click at [1550, 25] on button "Publish" at bounding box center [1516, 28] width 90 height 29
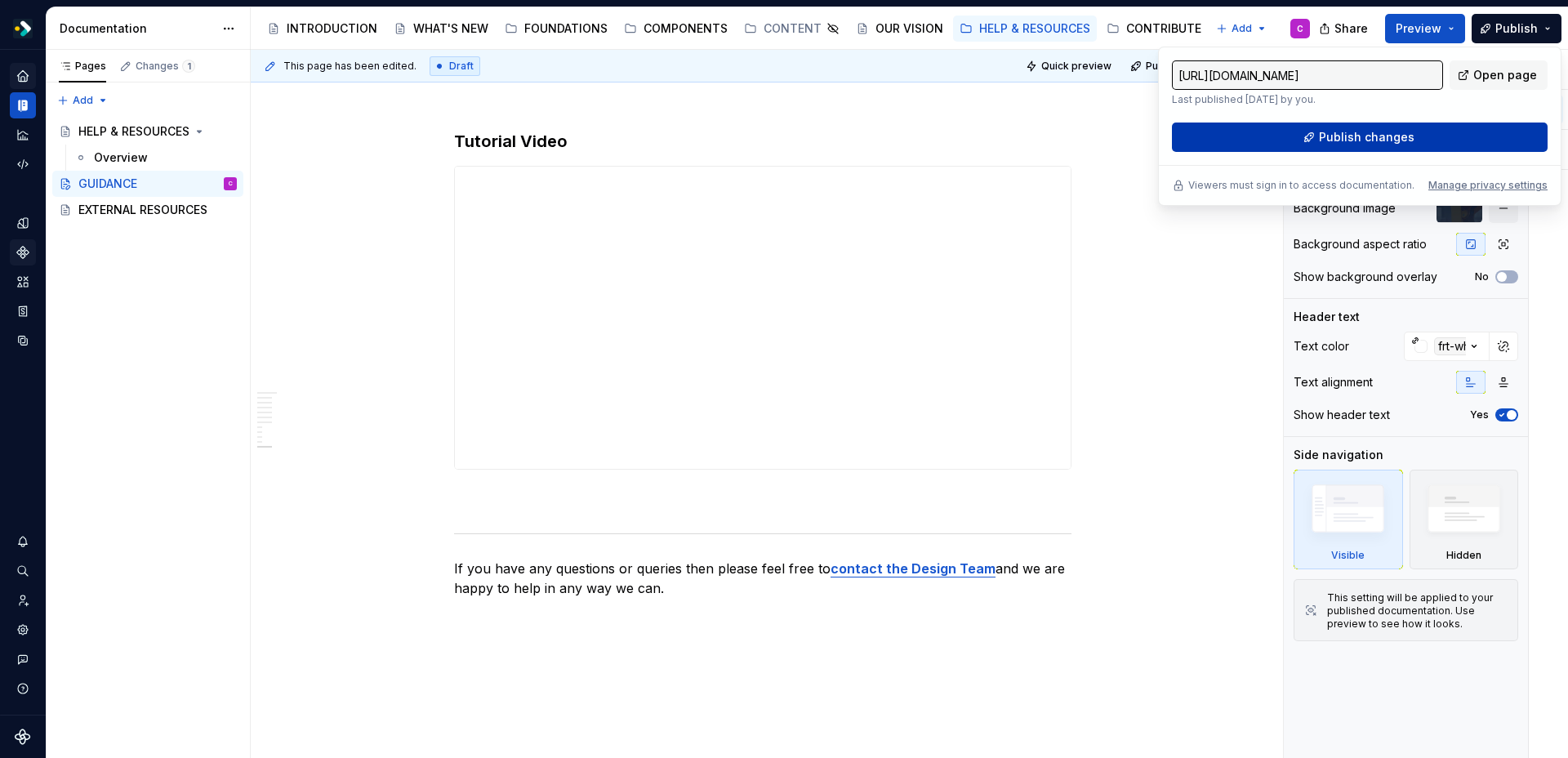
click at [1349, 141] on span "Publish changes" at bounding box center [1367, 137] width 96 height 17
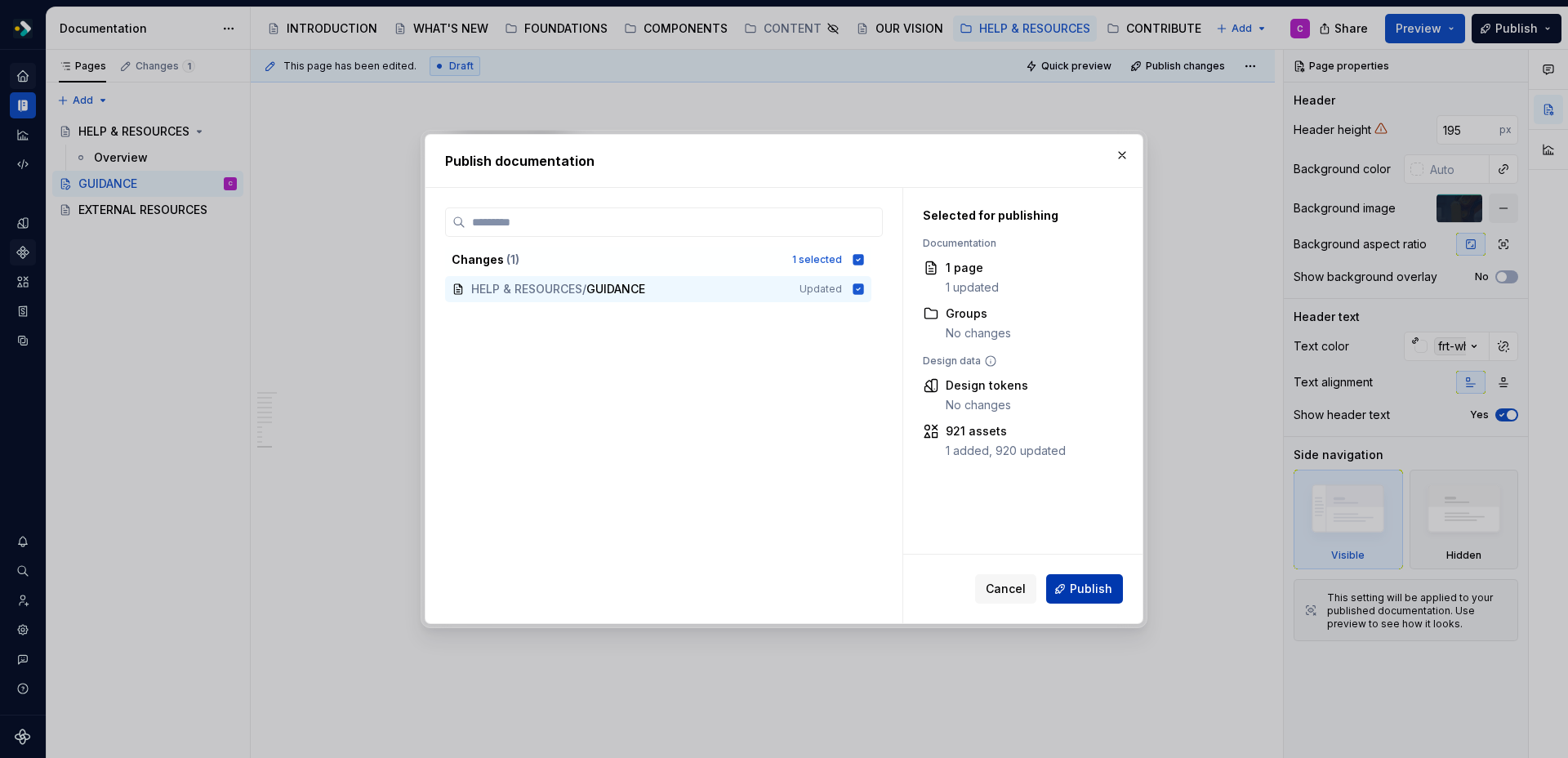
click at [1075, 589] on span "Publish" at bounding box center [1091, 589] width 42 height 17
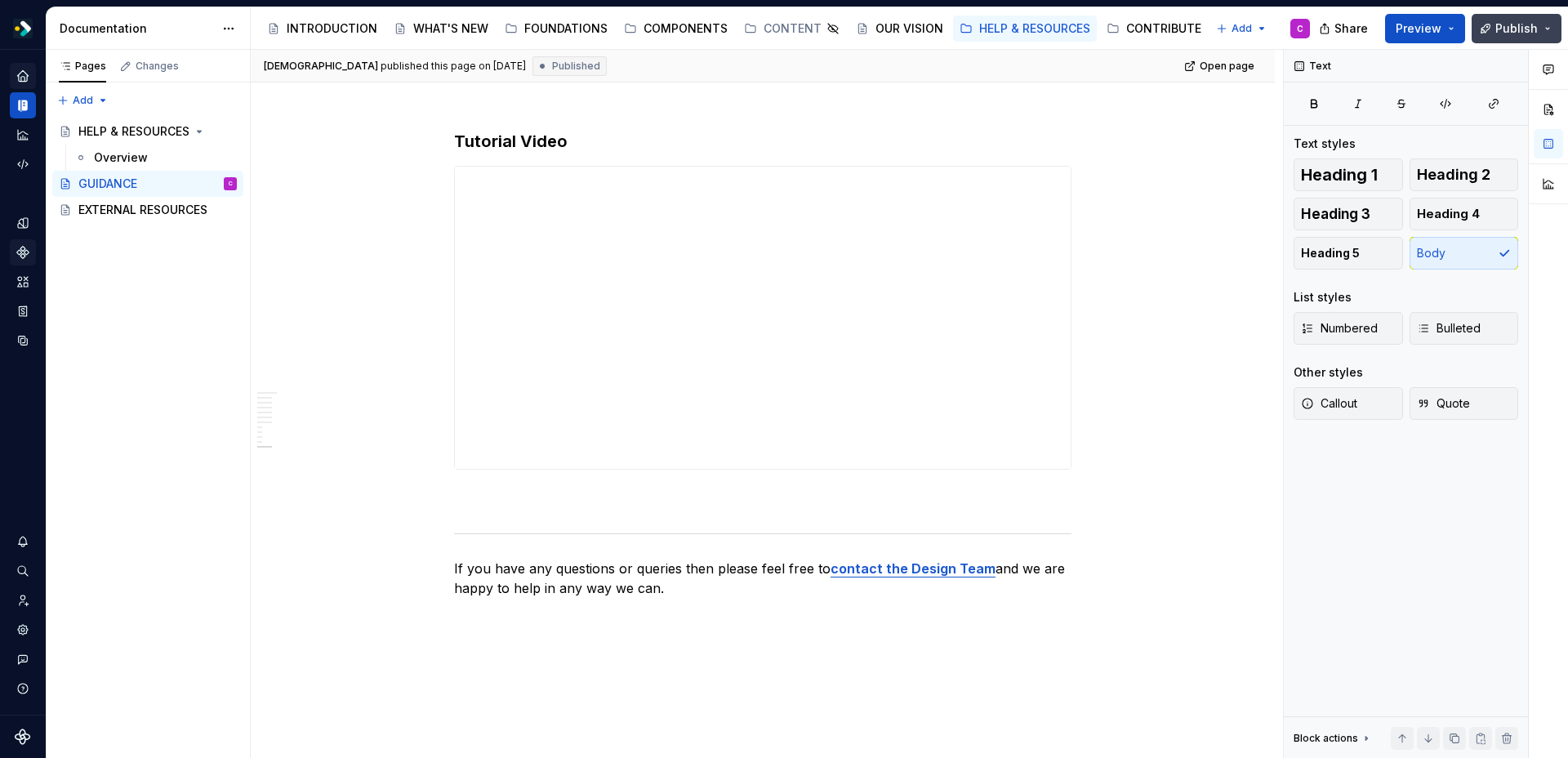
click at [1546, 27] on button "Publish" at bounding box center [1516, 28] width 90 height 29
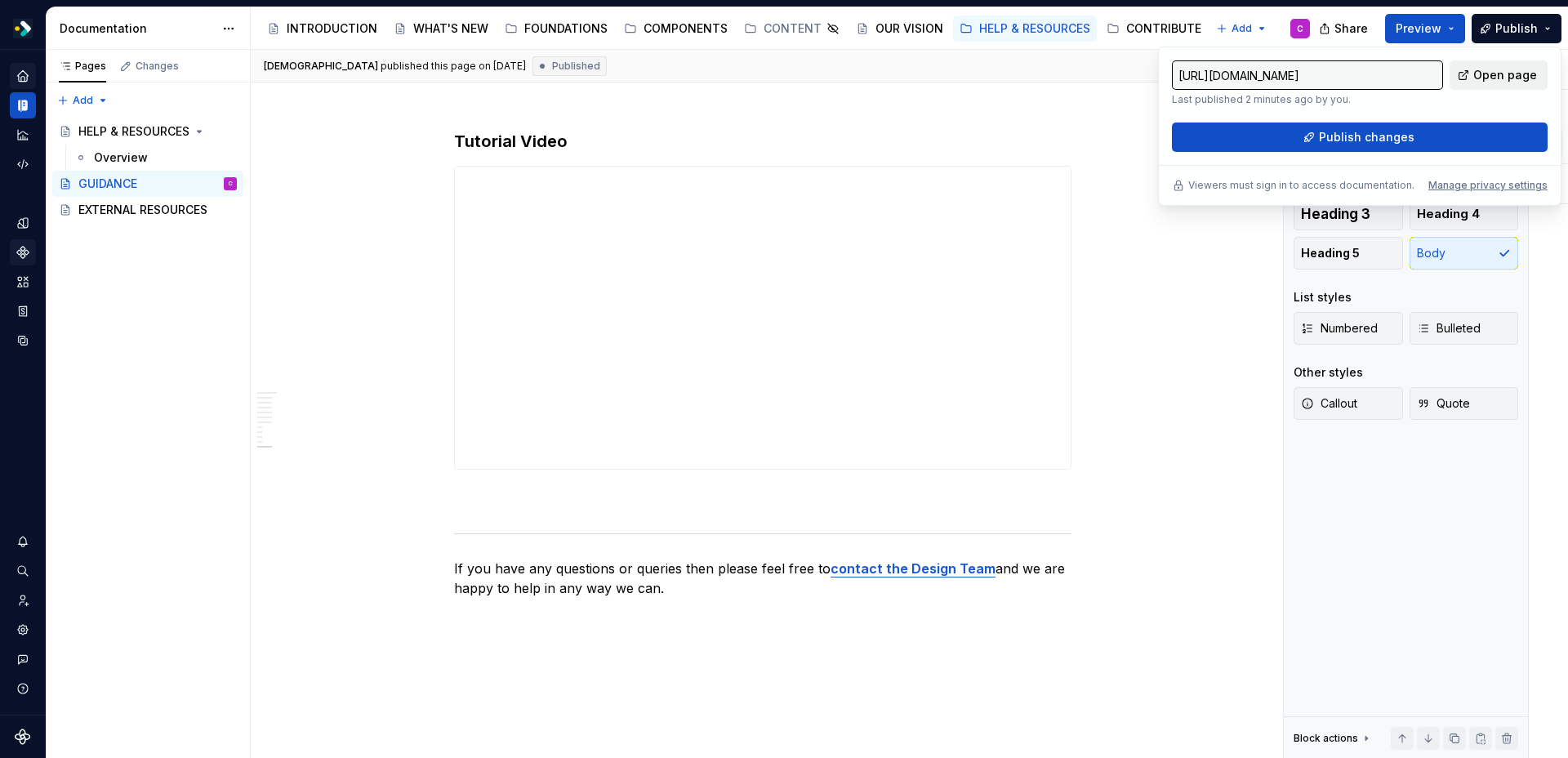
click at [1506, 72] on span "Open page" at bounding box center [1505, 75] width 63 height 17
type textarea "*"
